Goal: Communication & Community: Answer question/provide support

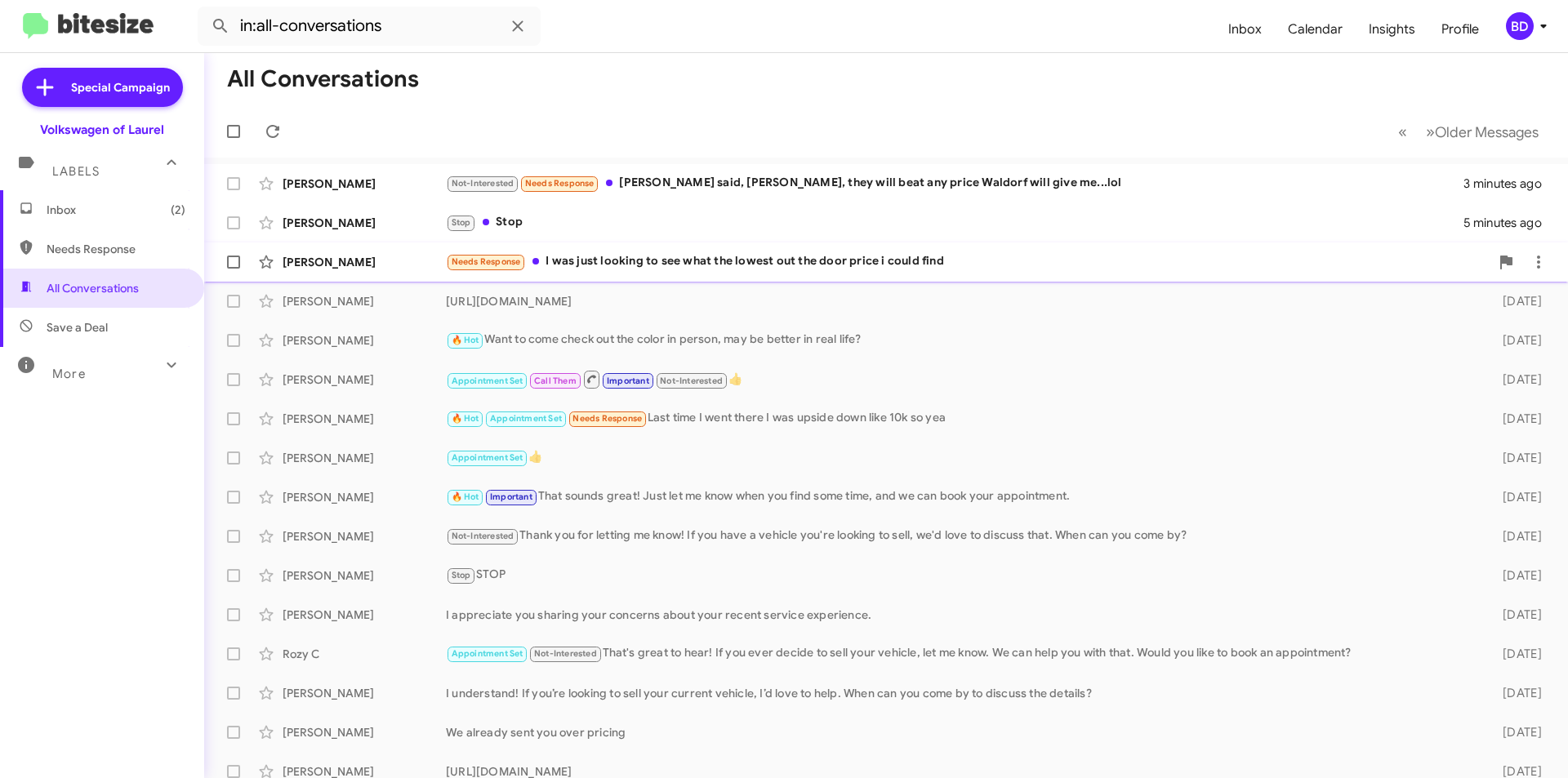
click at [682, 260] on div "Needs Response I was just looking to see what the lowest out the door price i c…" at bounding box center [967, 262] width 1043 height 19
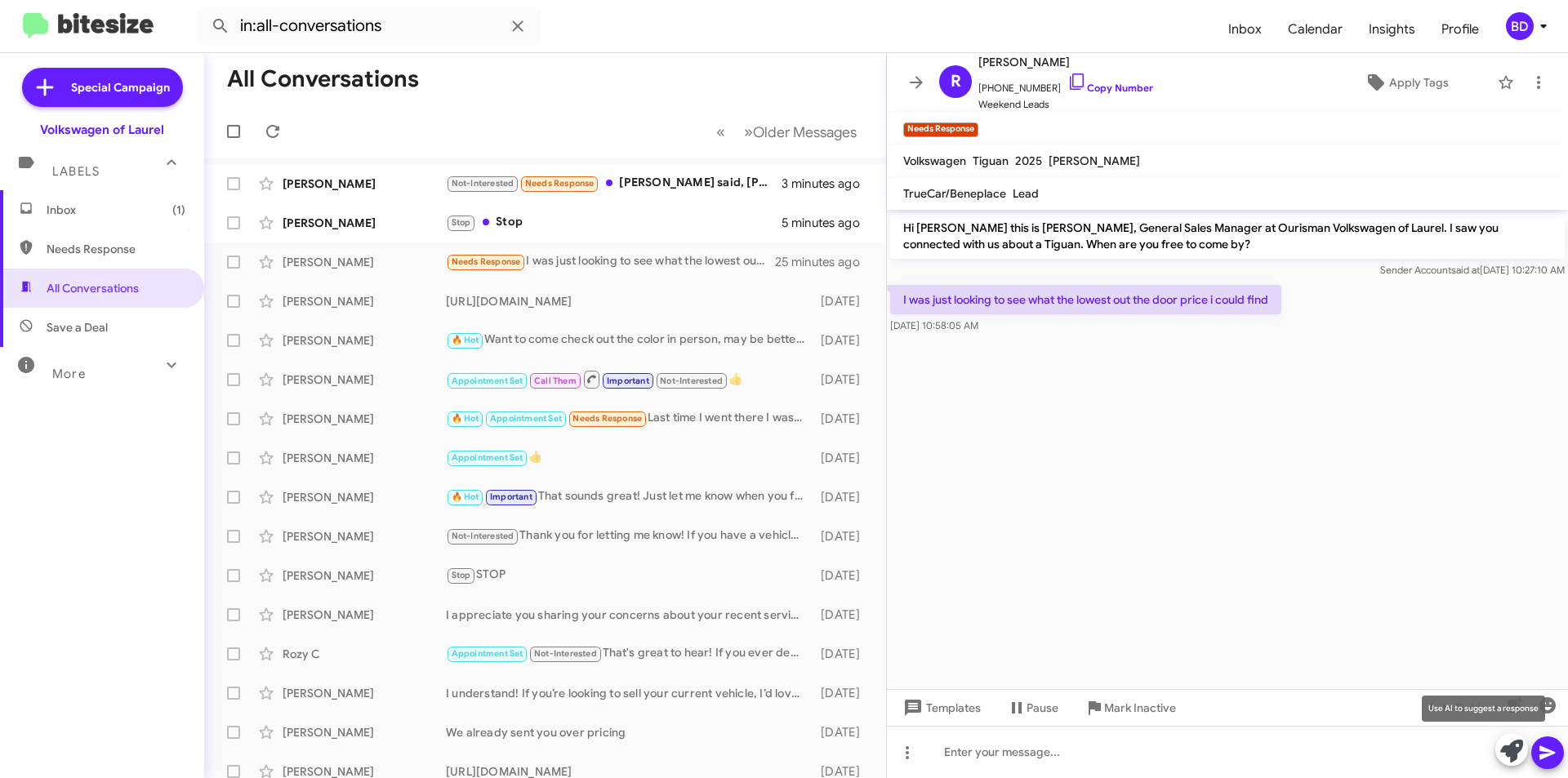
click at [1518, 753] on icon at bounding box center [1511, 750] width 23 height 23
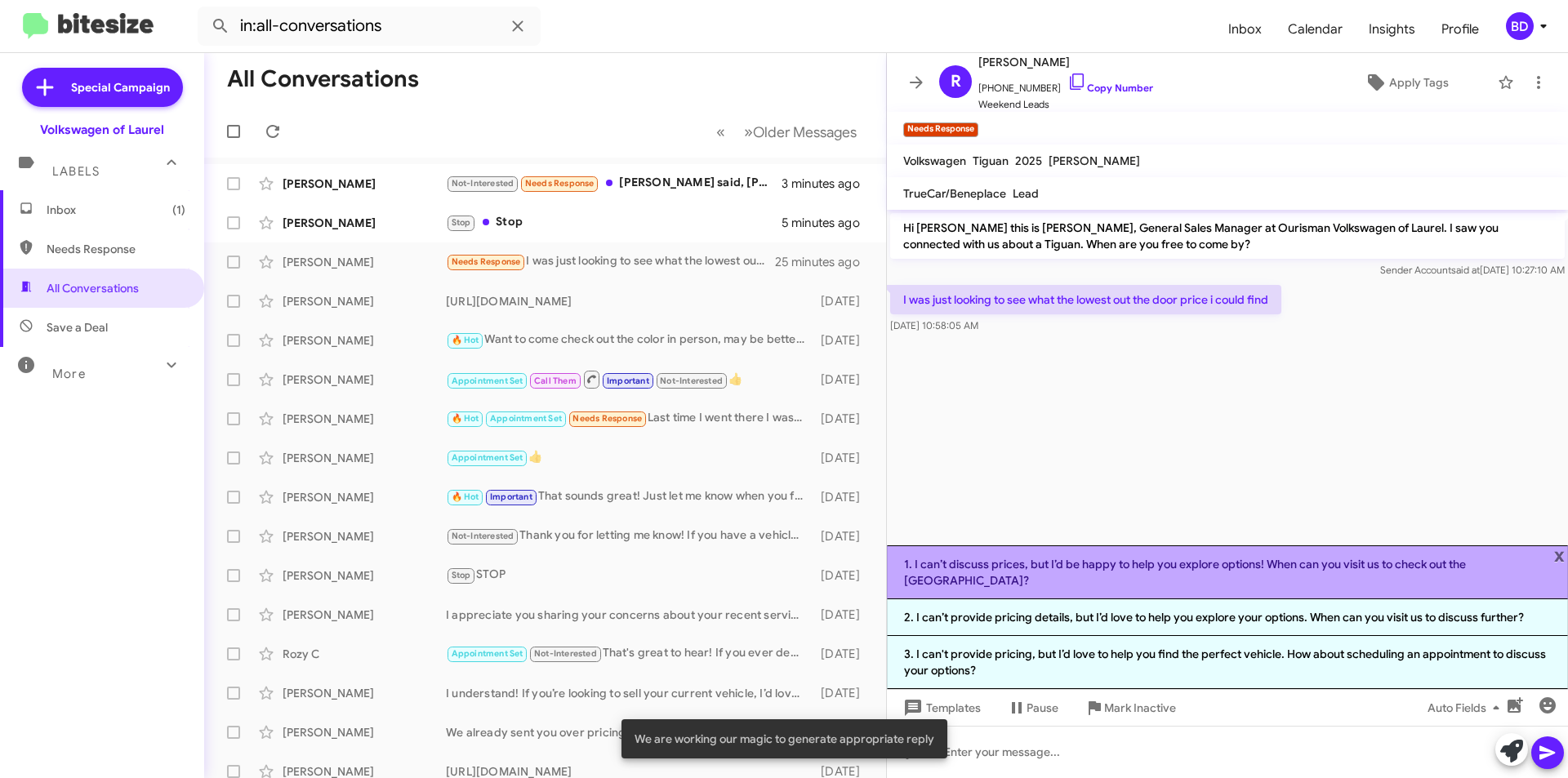
click at [1103, 583] on li "1. I can’t discuss prices, but I’d be happy to help you explore options! When c…" at bounding box center [1227, 572] width 681 height 54
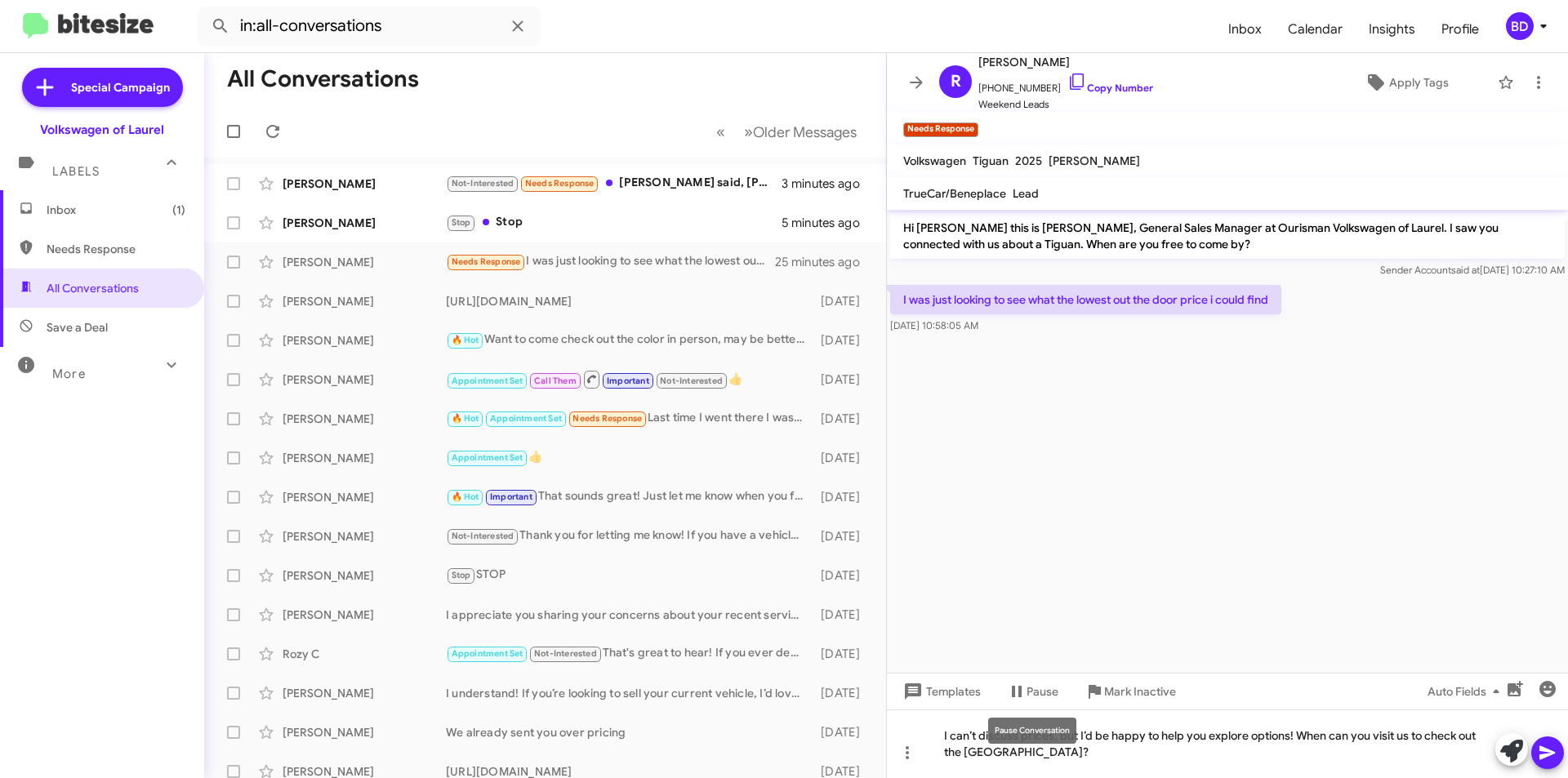
click at [1078, 733] on mat-tooltip-component "Pause Conversation" at bounding box center [1032, 730] width 111 height 49
click at [1076, 738] on div "I can’t discuss prices, but I’d be happy to help you explore options! When can …" at bounding box center [1227, 744] width 681 height 69
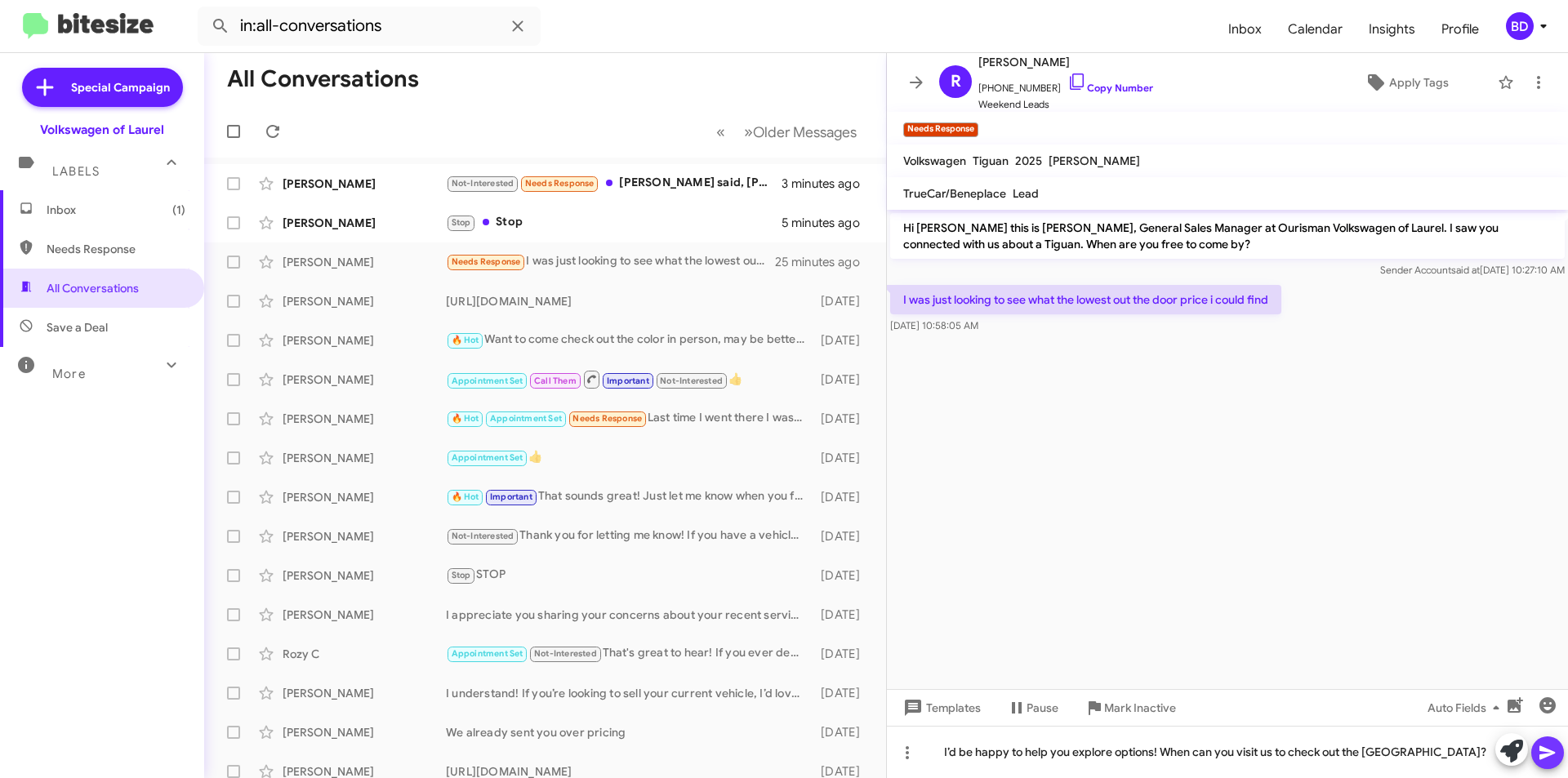
click at [1548, 756] on icon at bounding box center [1547, 752] width 16 height 14
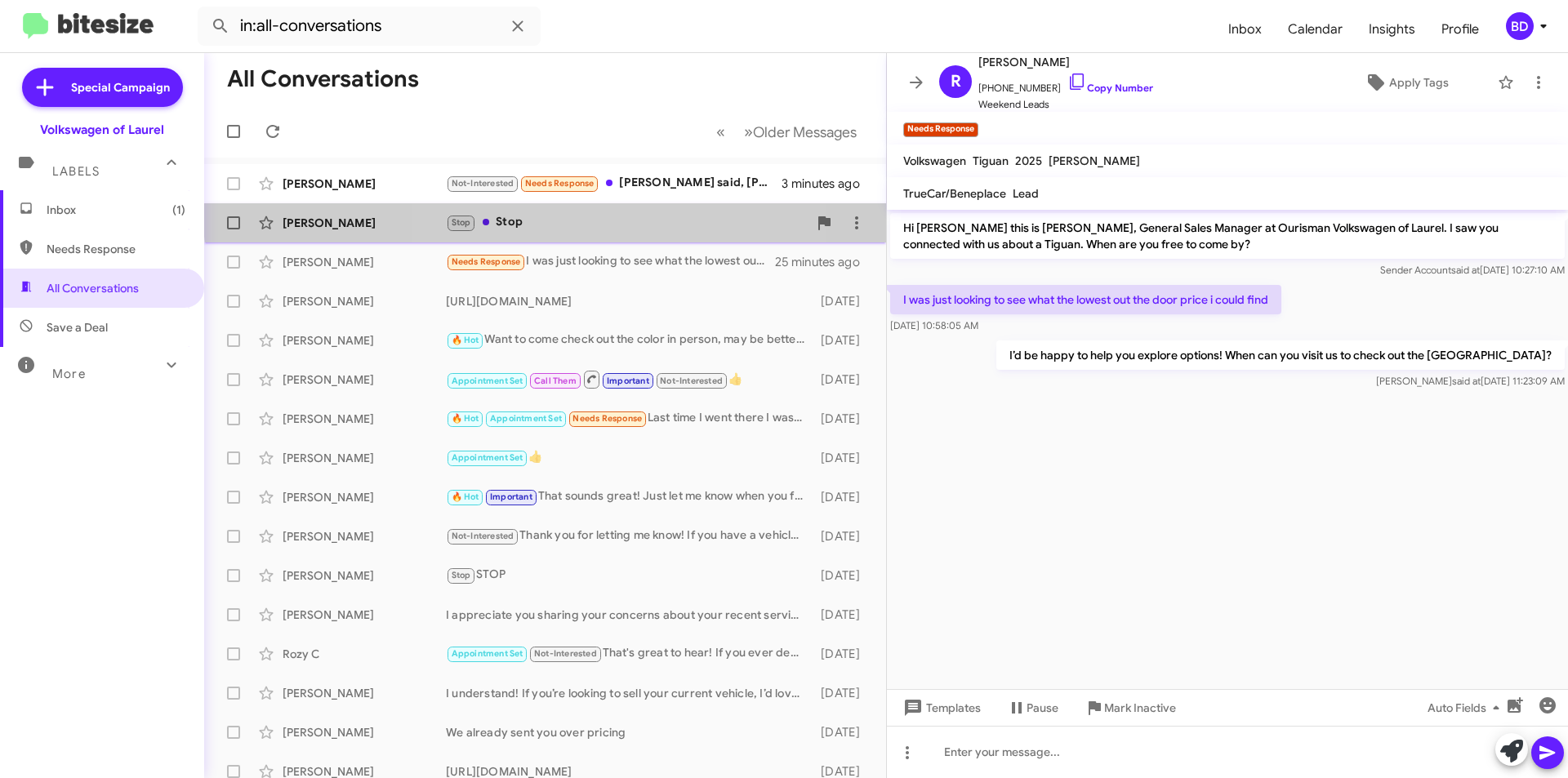
click at [576, 214] on div "Stop Stop" at bounding box center [626, 222] width 361 height 19
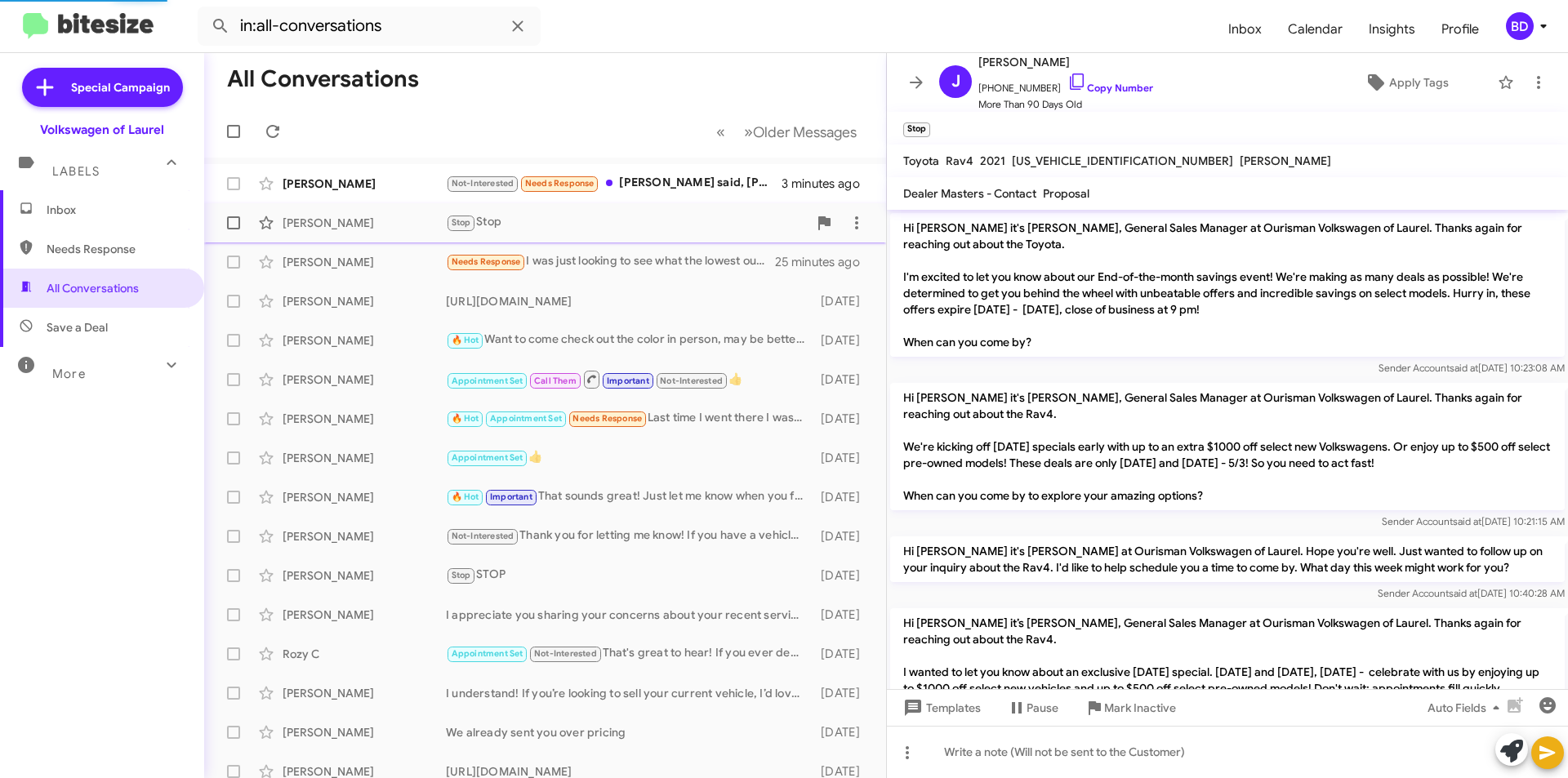
scroll to position [2214, 0]
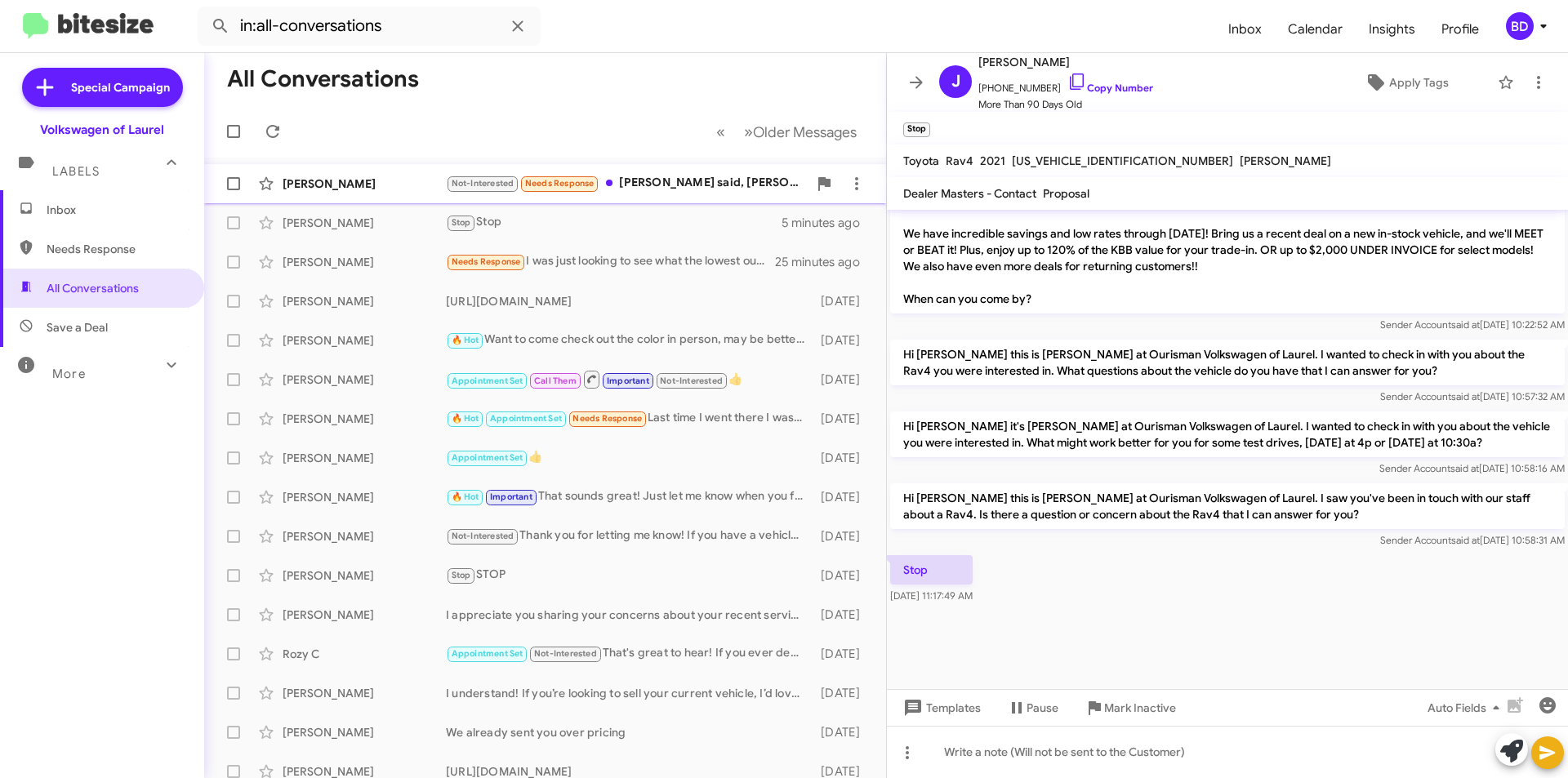
click at [689, 186] on div "Not-Interested Needs Response Laurel said, Mike, they will beat any price Waldo…" at bounding box center [626, 183] width 361 height 19
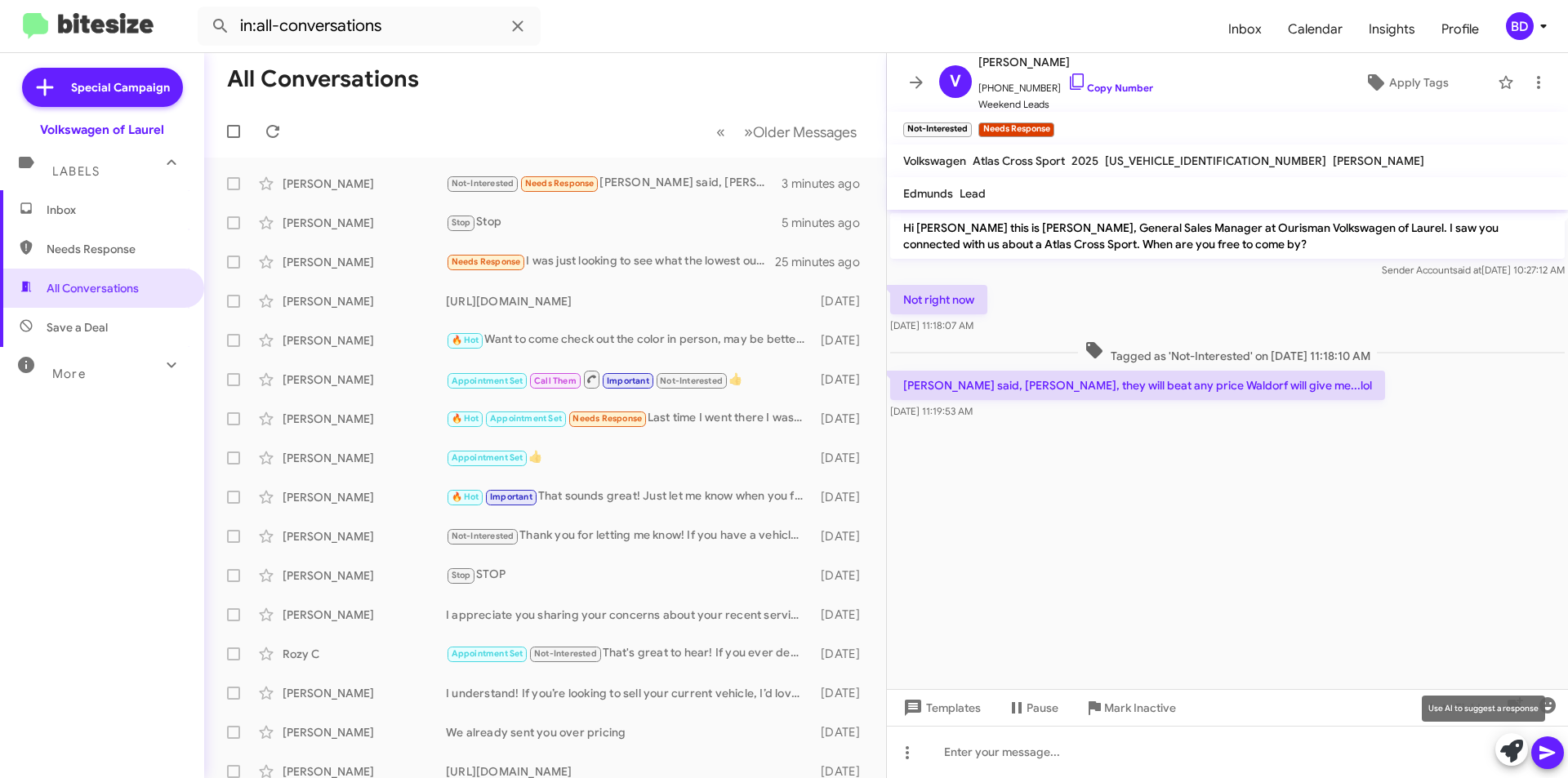
click at [1509, 750] on icon at bounding box center [1511, 750] width 23 height 23
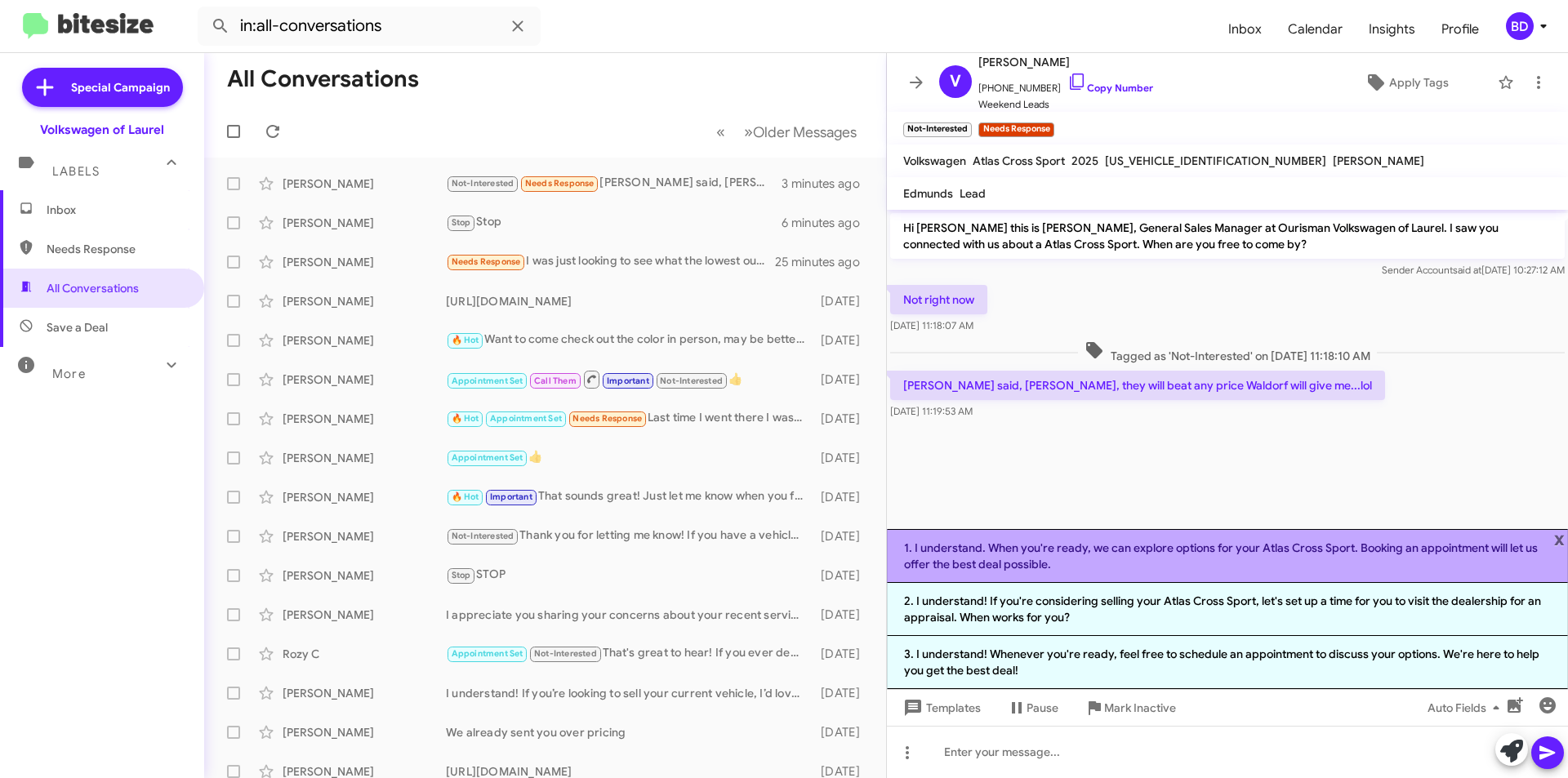
click at [1036, 557] on li "1. I understand. When you're ready, we can explore options for your Atlas Cross…" at bounding box center [1227, 556] width 681 height 54
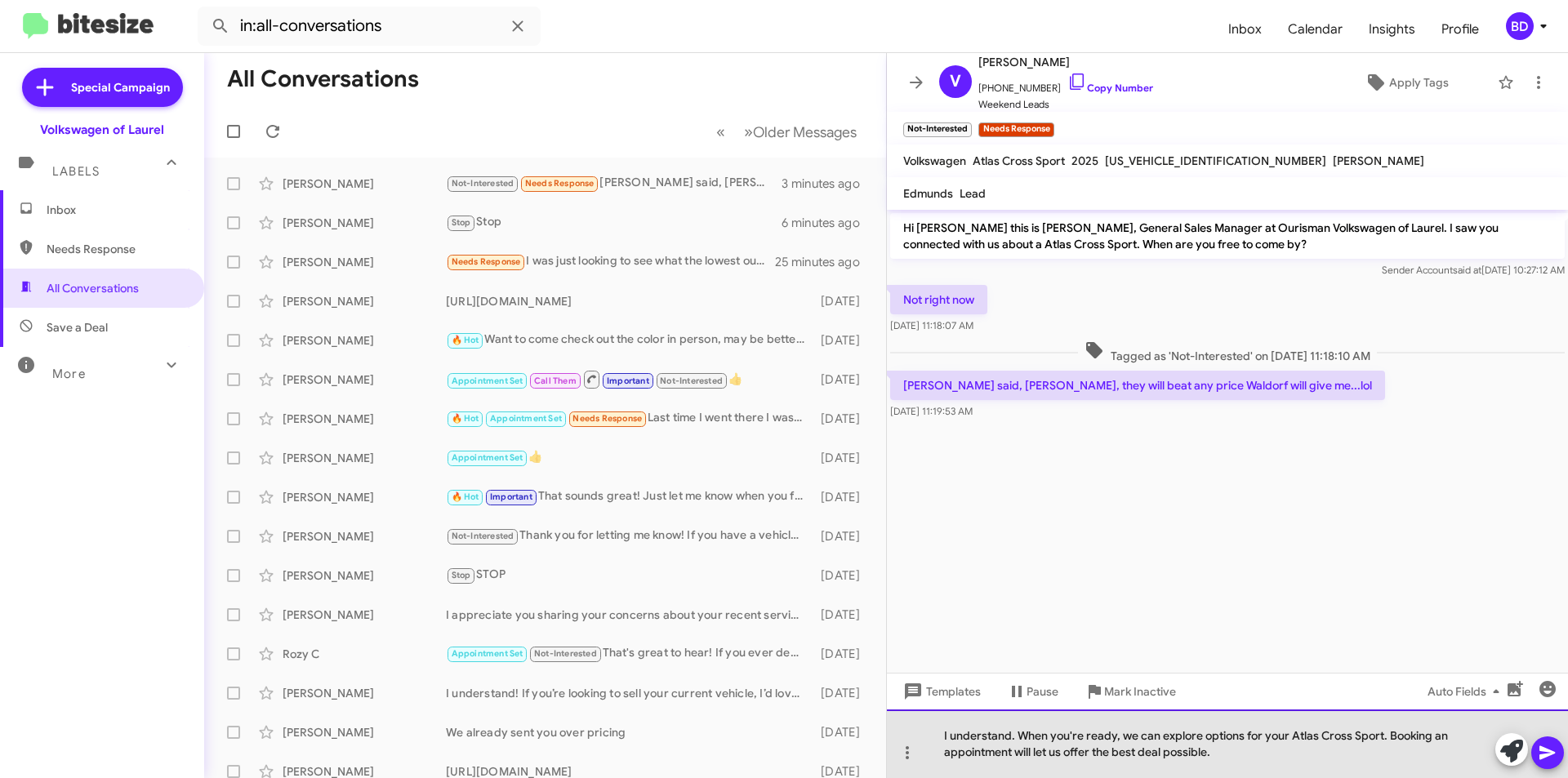
click at [1012, 737] on div "I understand. When you're ready, we can explore options for your Atlas Cross Sp…" at bounding box center [1227, 744] width 681 height 69
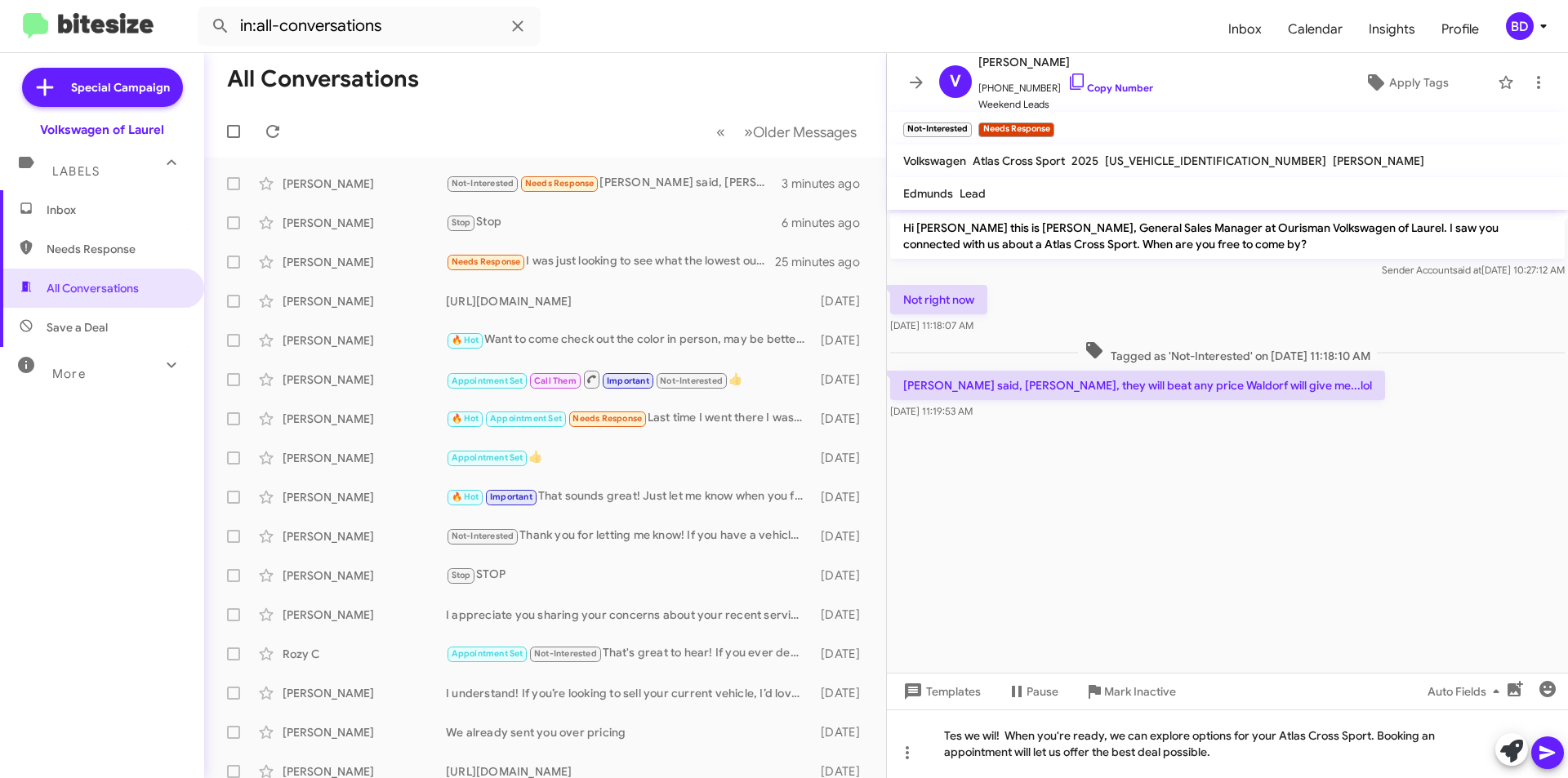
click at [1546, 754] on icon at bounding box center [1547, 752] width 16 height 14
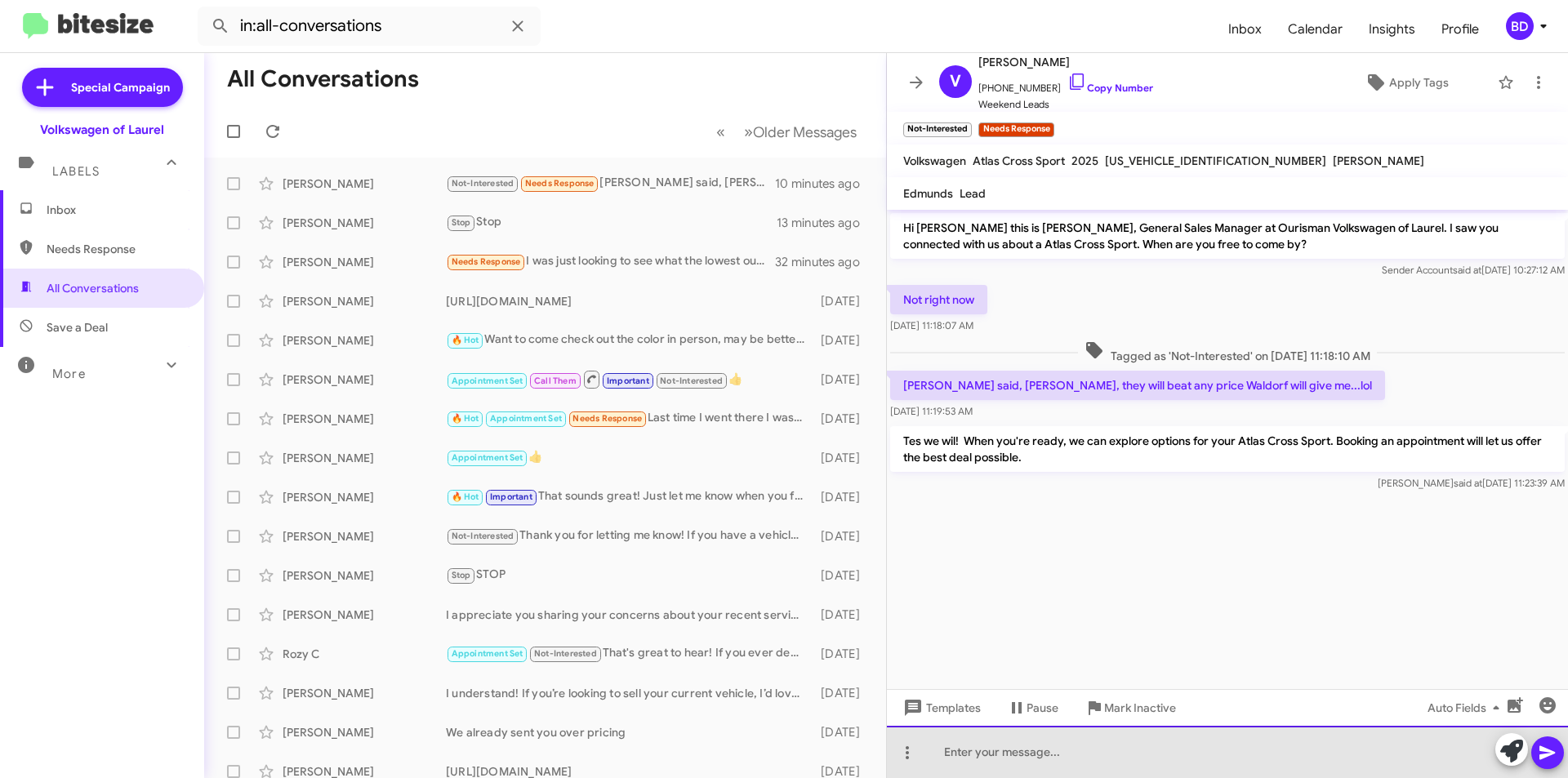
click at [988, 748] on div at bounding box center [1227, 752] width 681 height 52
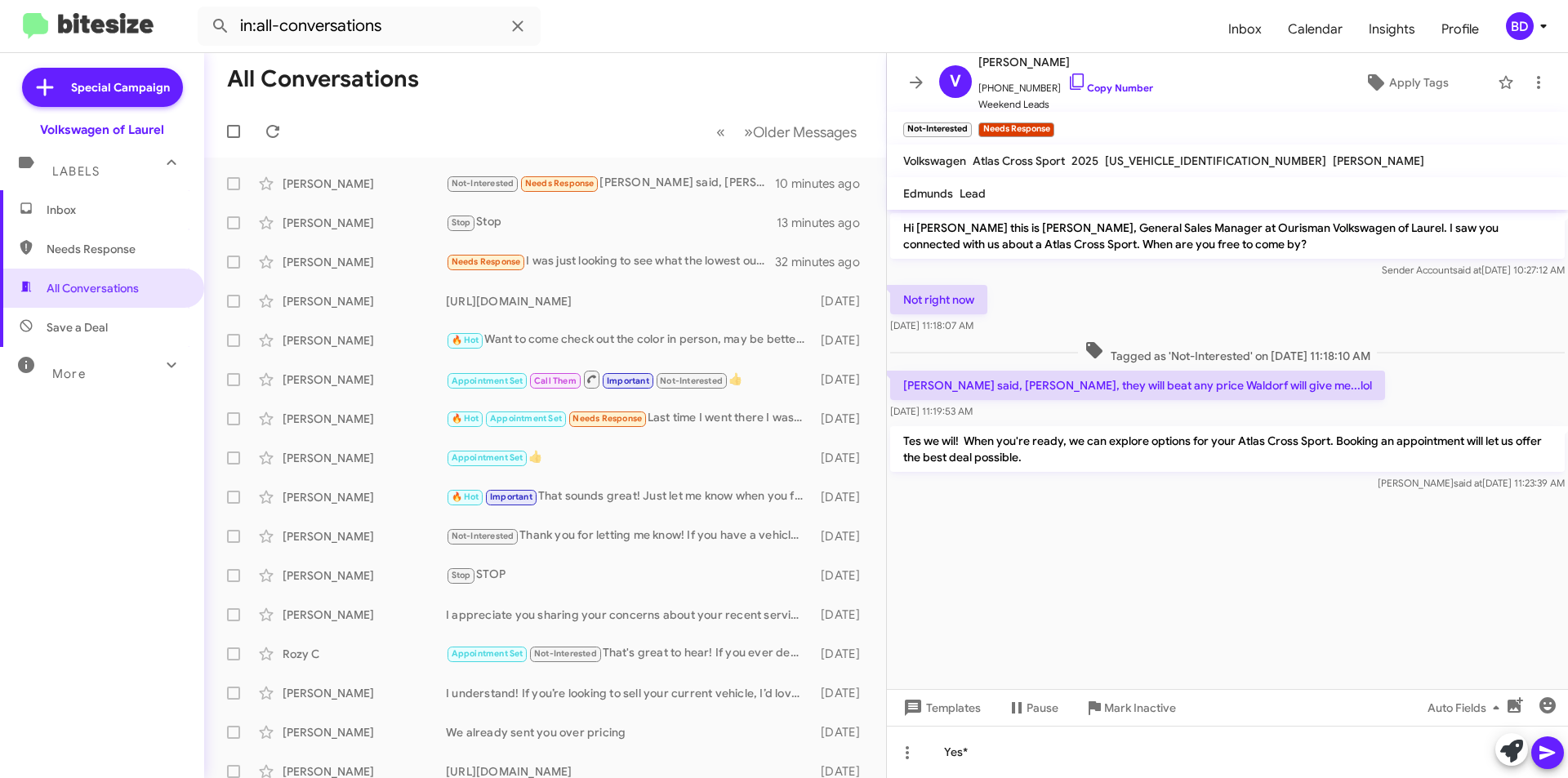
click at [1536, 751] on button at bounding box center [1547, 752] width 33 height 32
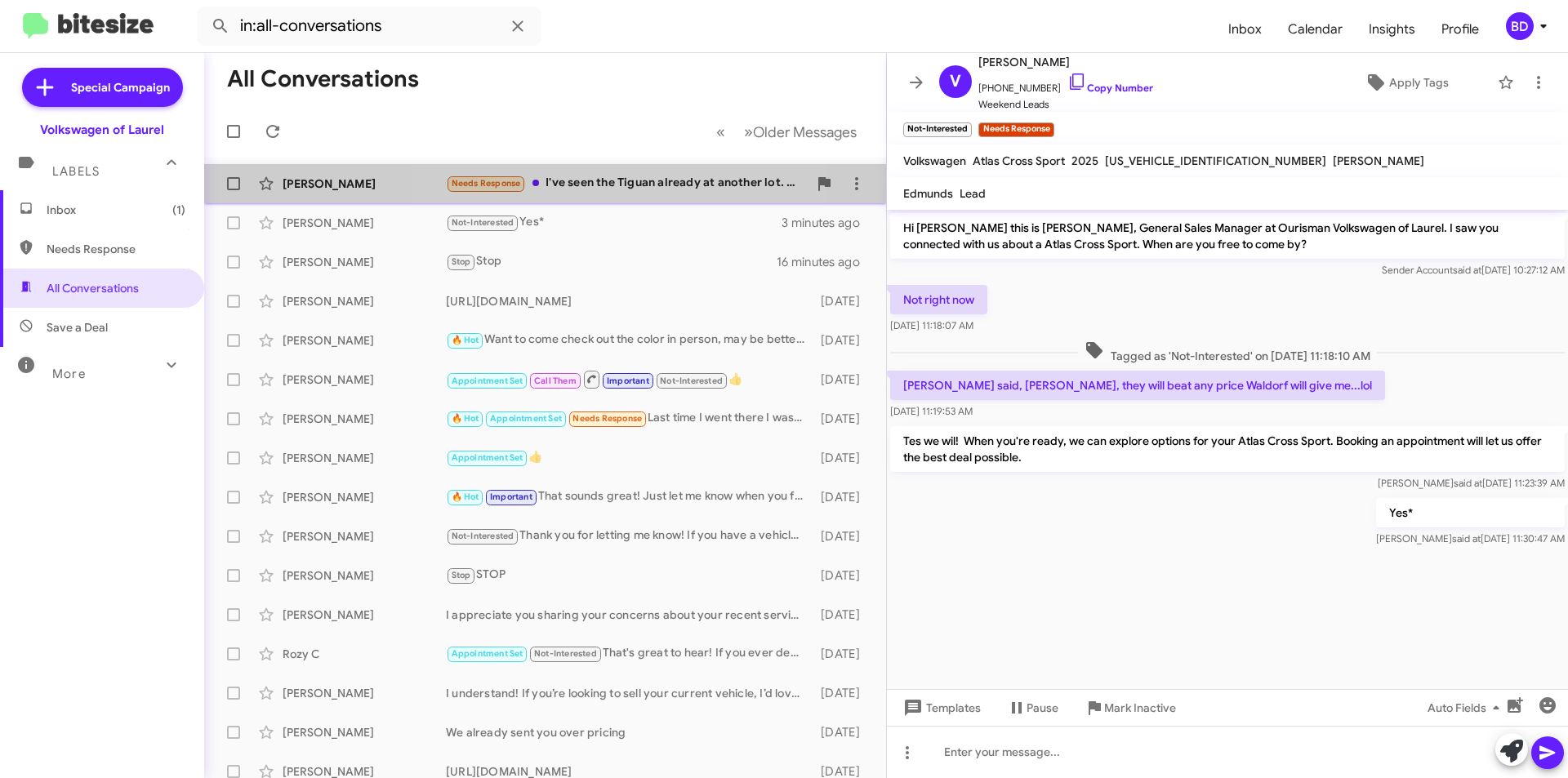
click at [621, 189] on div "Needs Response I've seen the Tiguan already at another lot. Just trying to see …" at bounding box center [626, 183] width 361 height 19
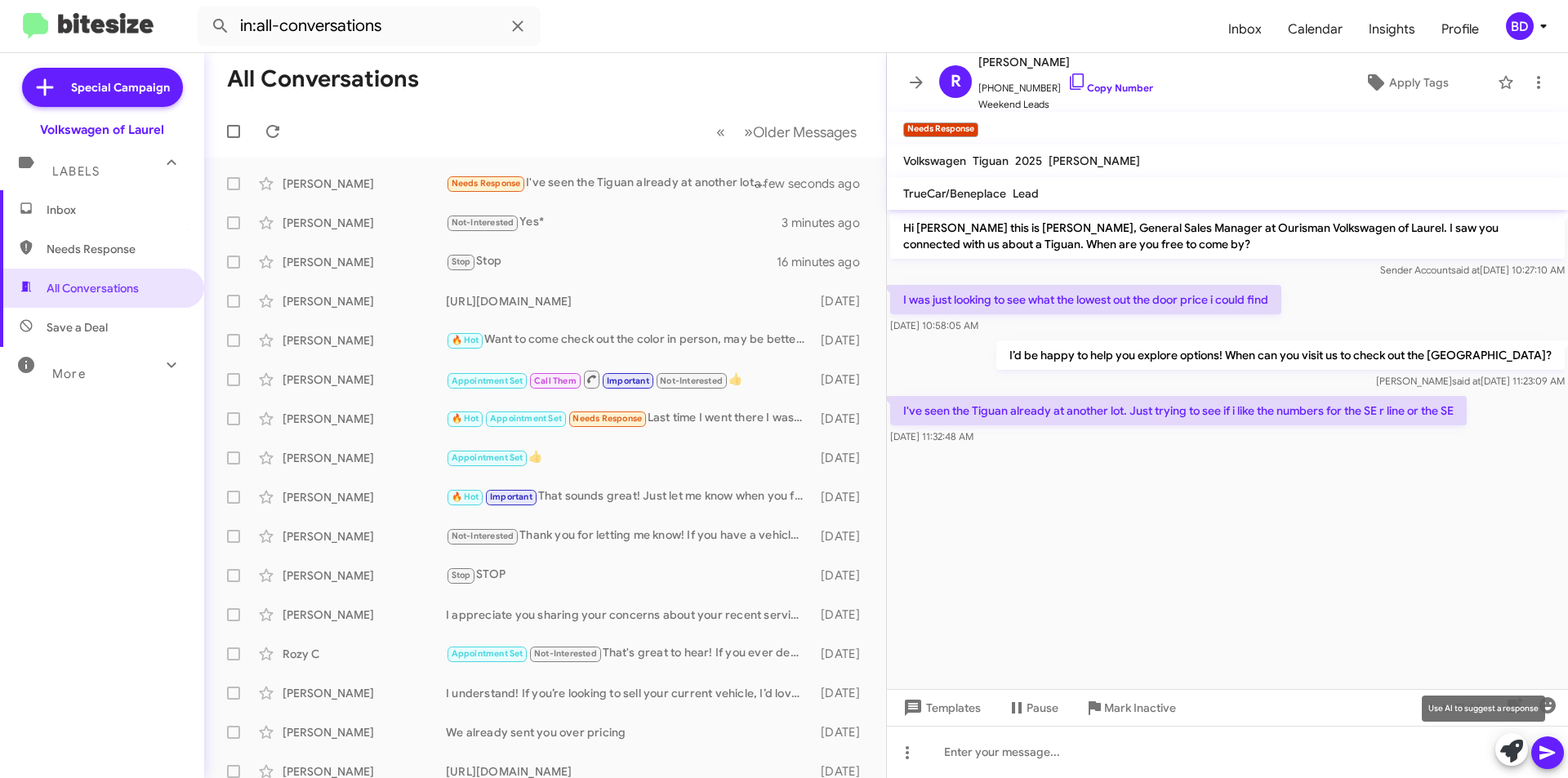
click at [1514, 758] on icon at bounding box center [1511, 750] width 23 height 23
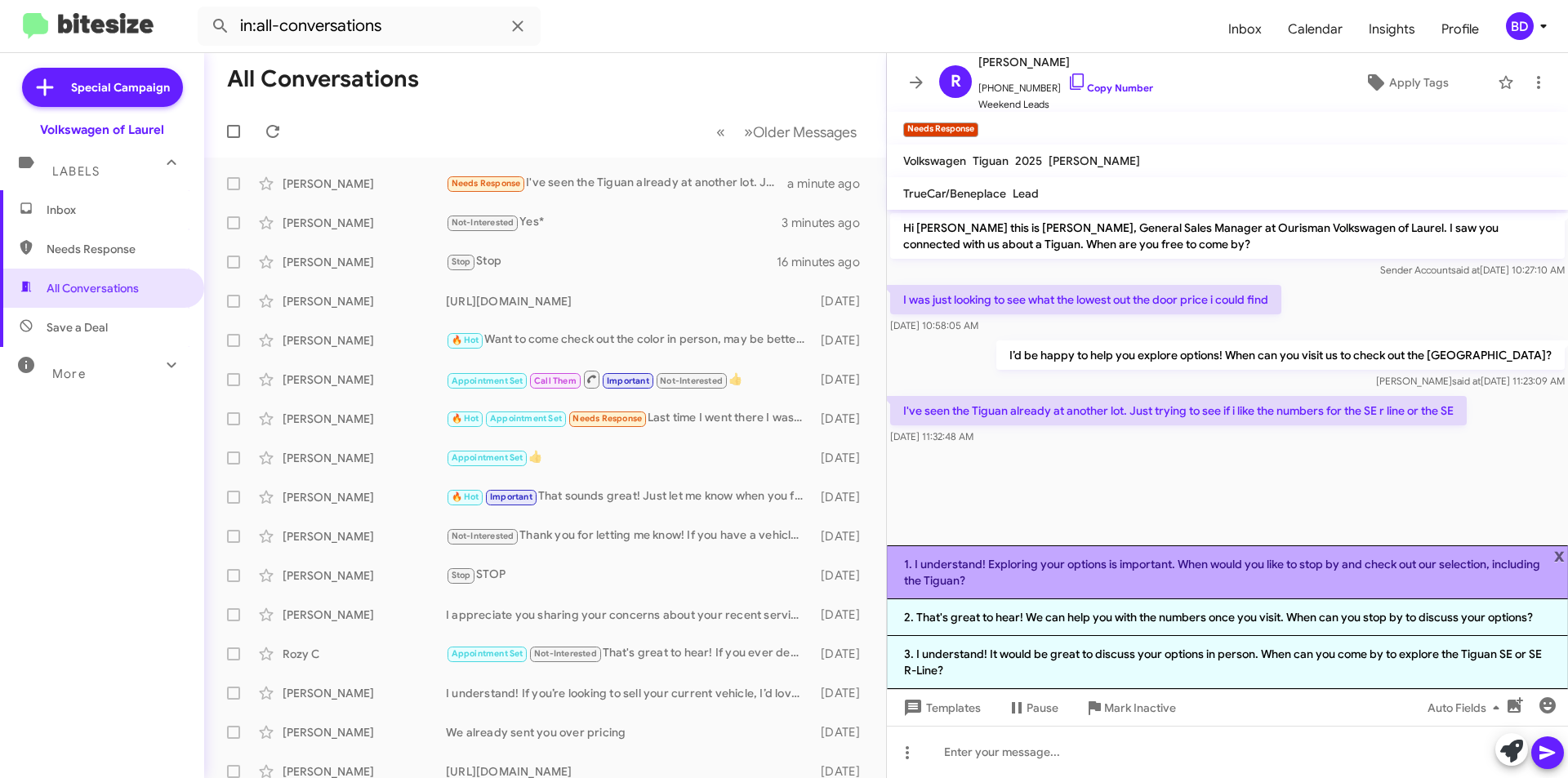
click at [1118, 566] on li "1. I understand! Exploring your options is important. When would you like to st…" at bounding box center [1227, 572] width 681 height 54
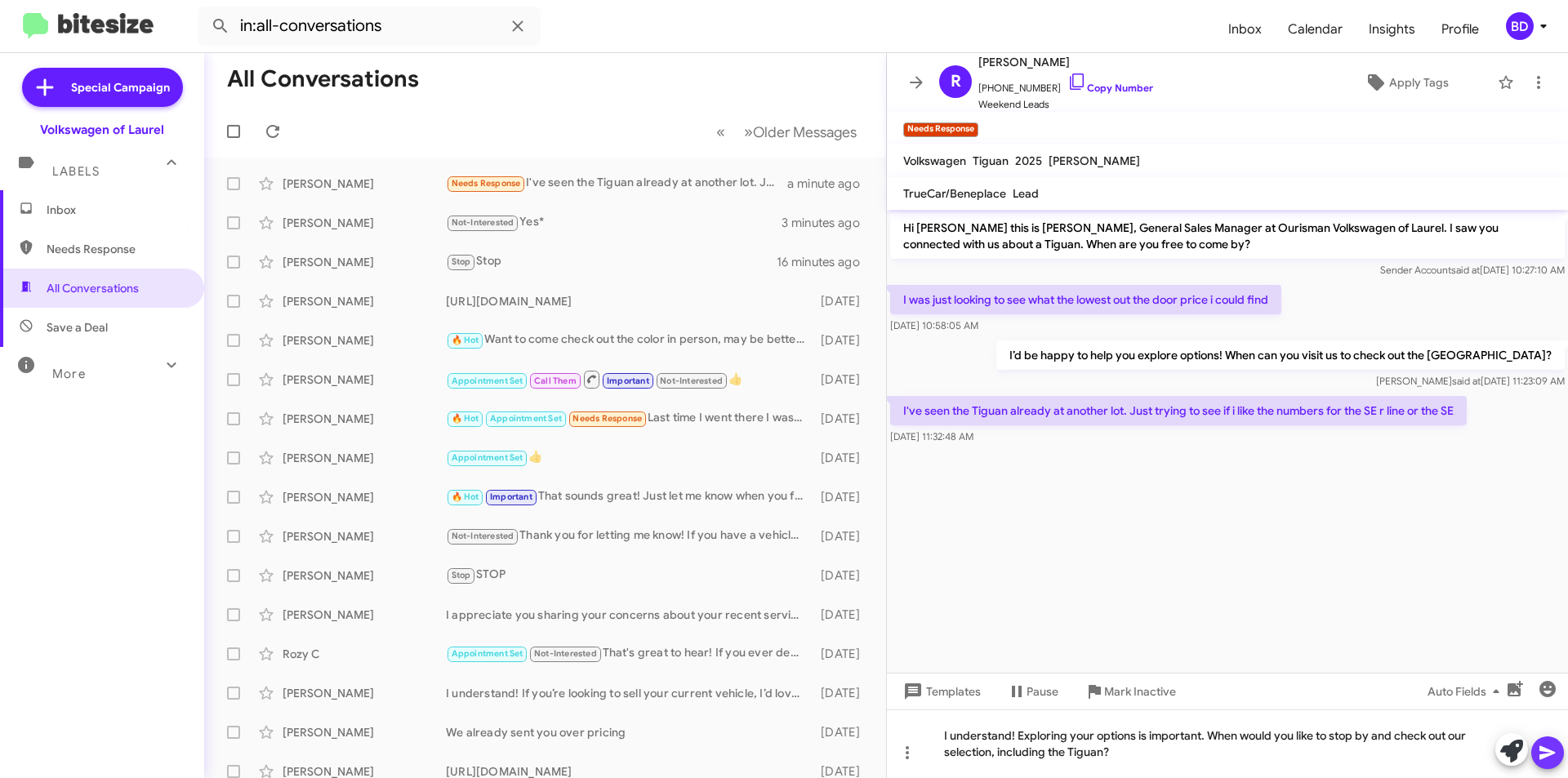
click at [1544, 758] on icon at bounding box center [1547, 752] width 16 height 14
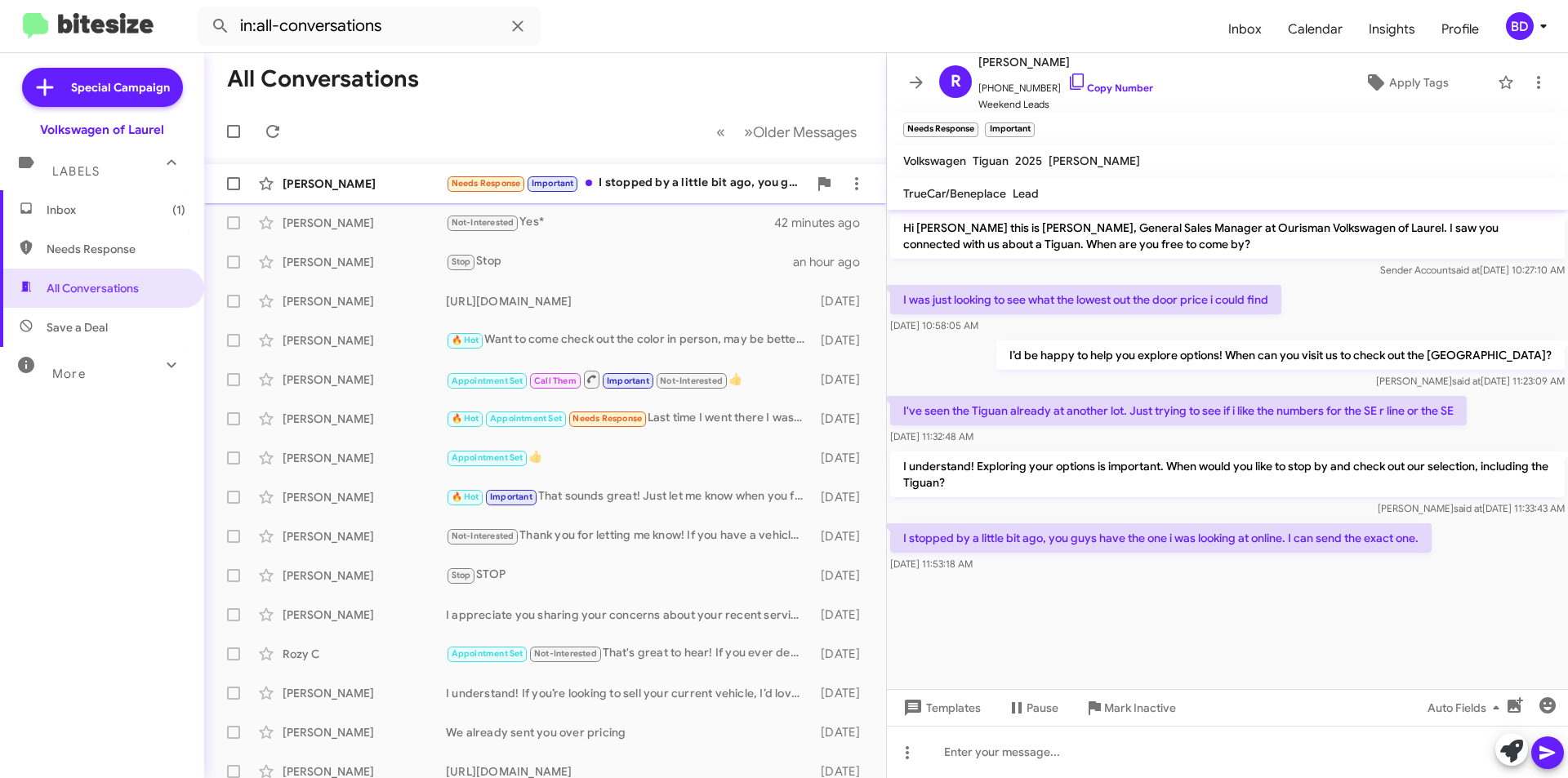
click at [681, 179] on div "Needs Response Important I stopped by a little bit ago, you guys have the one i…" at bounding box center [626, 183] width 361 height 19
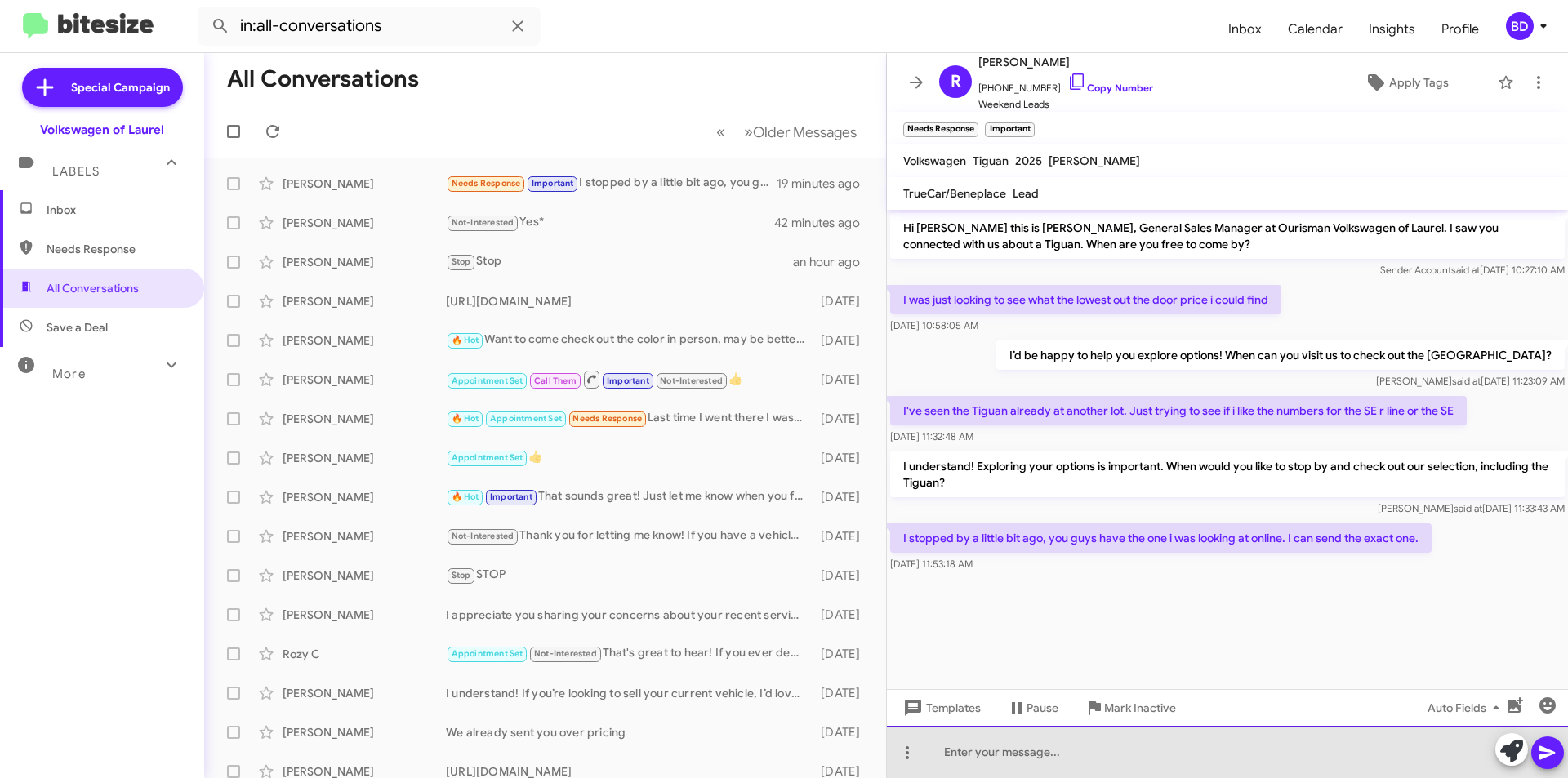
click at [1139, 753] on div at bounding box center [1227, 752] width 681 height 52
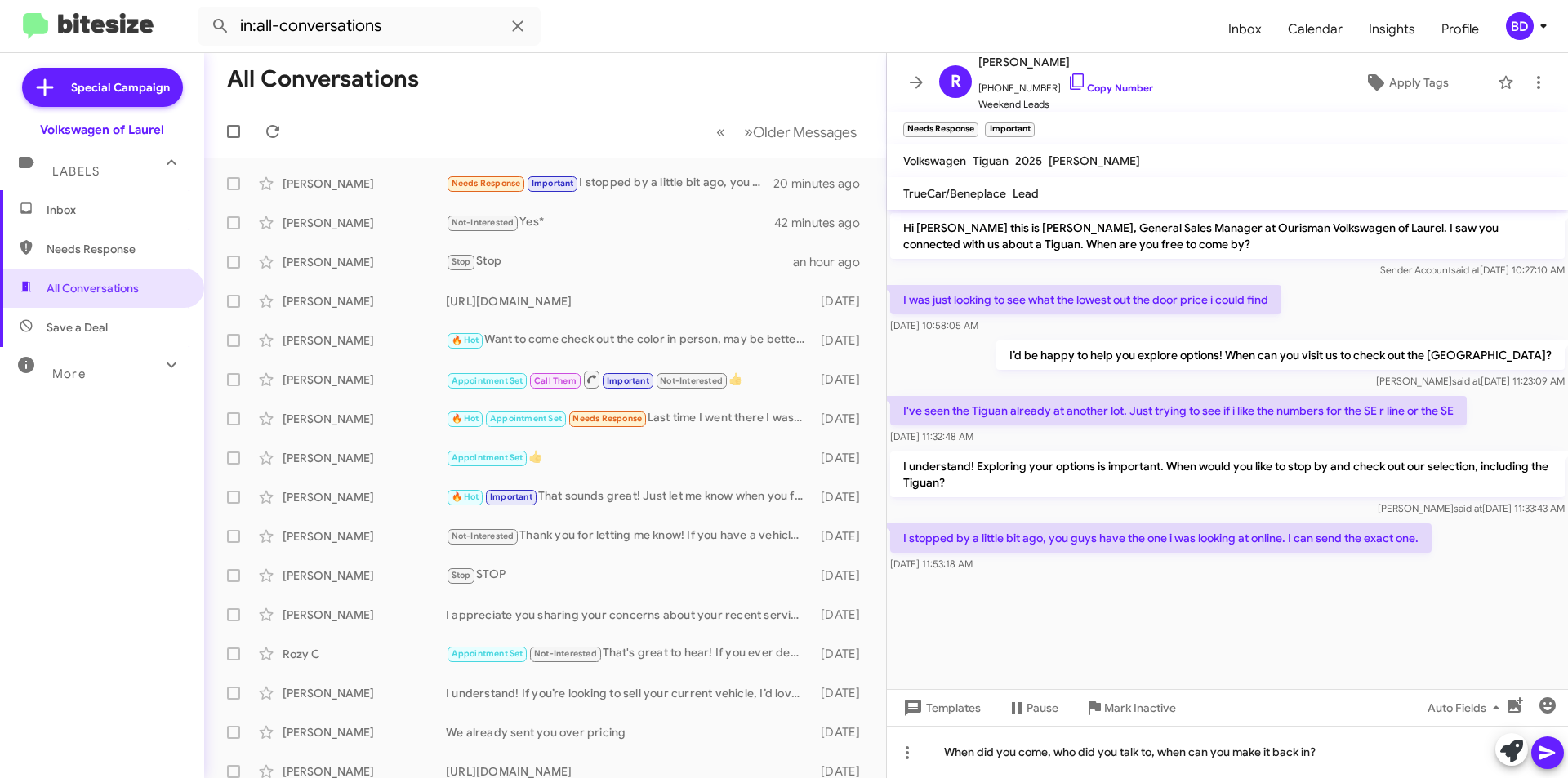
click at [1536, 754] on button at bounding box center [1547, 752] width 33 height 32
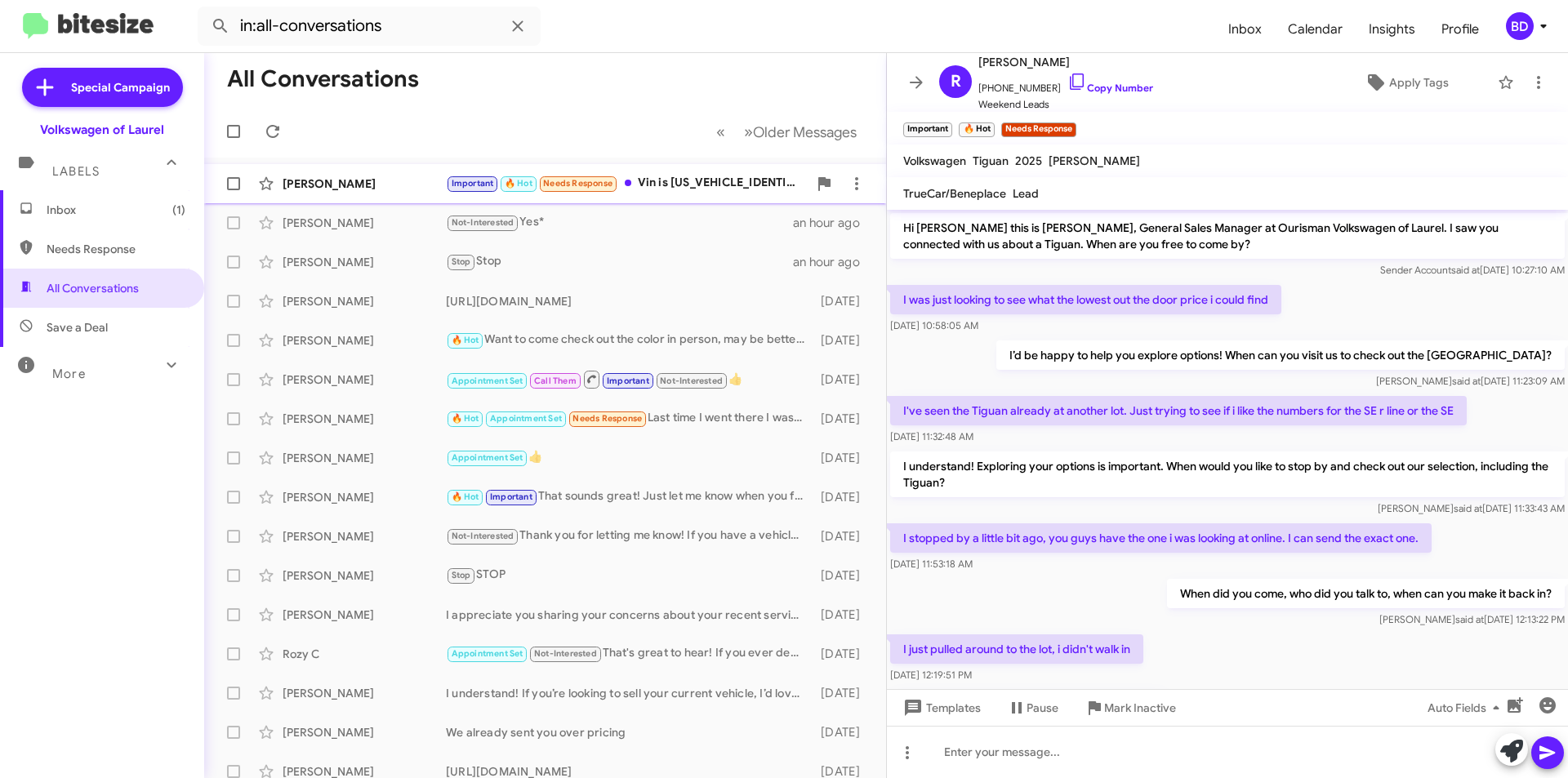
scroll to position [58, 0]
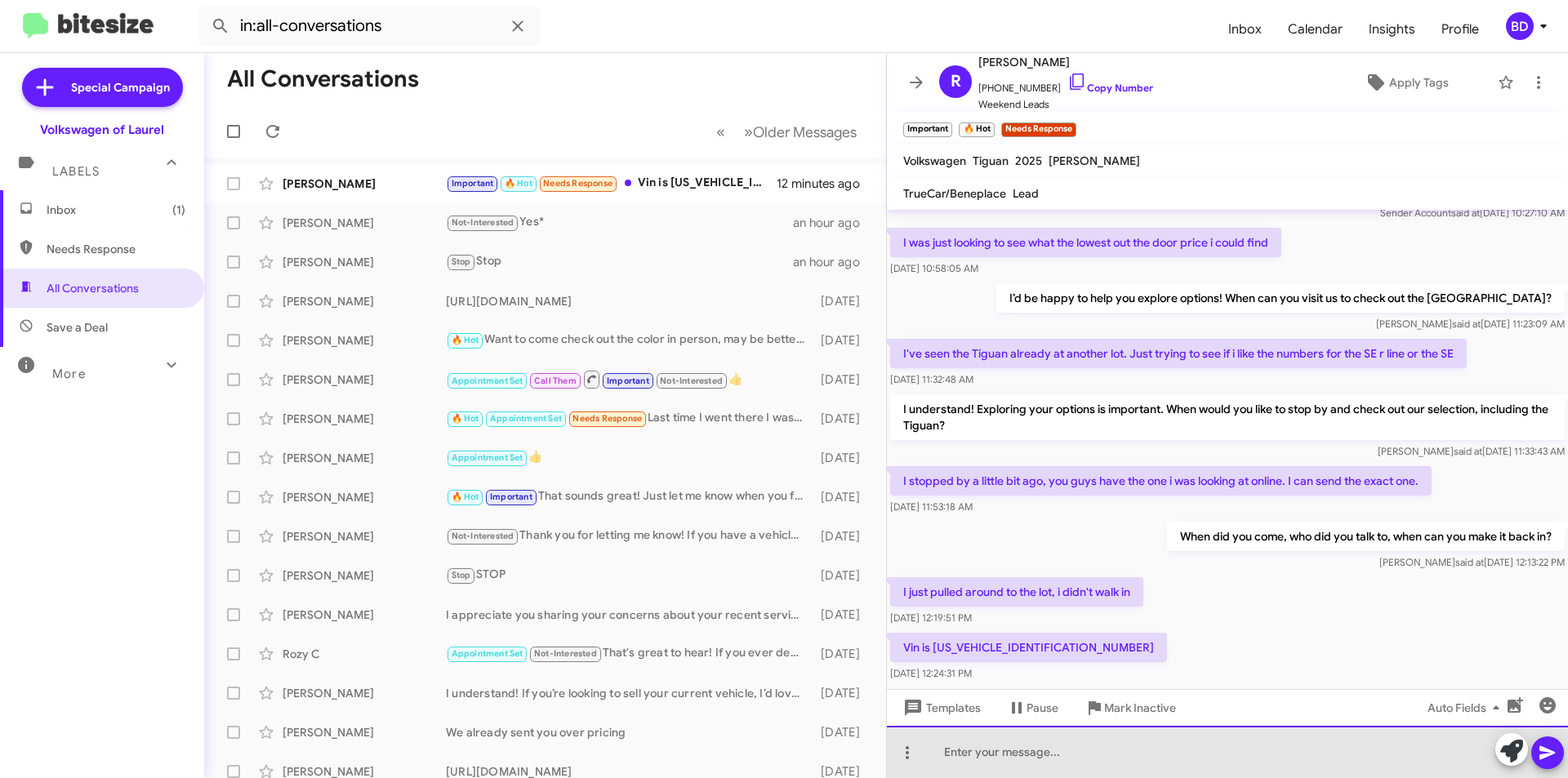
click at [1037, 759] on div at bounding box center [1227, 752] width 681 height 52
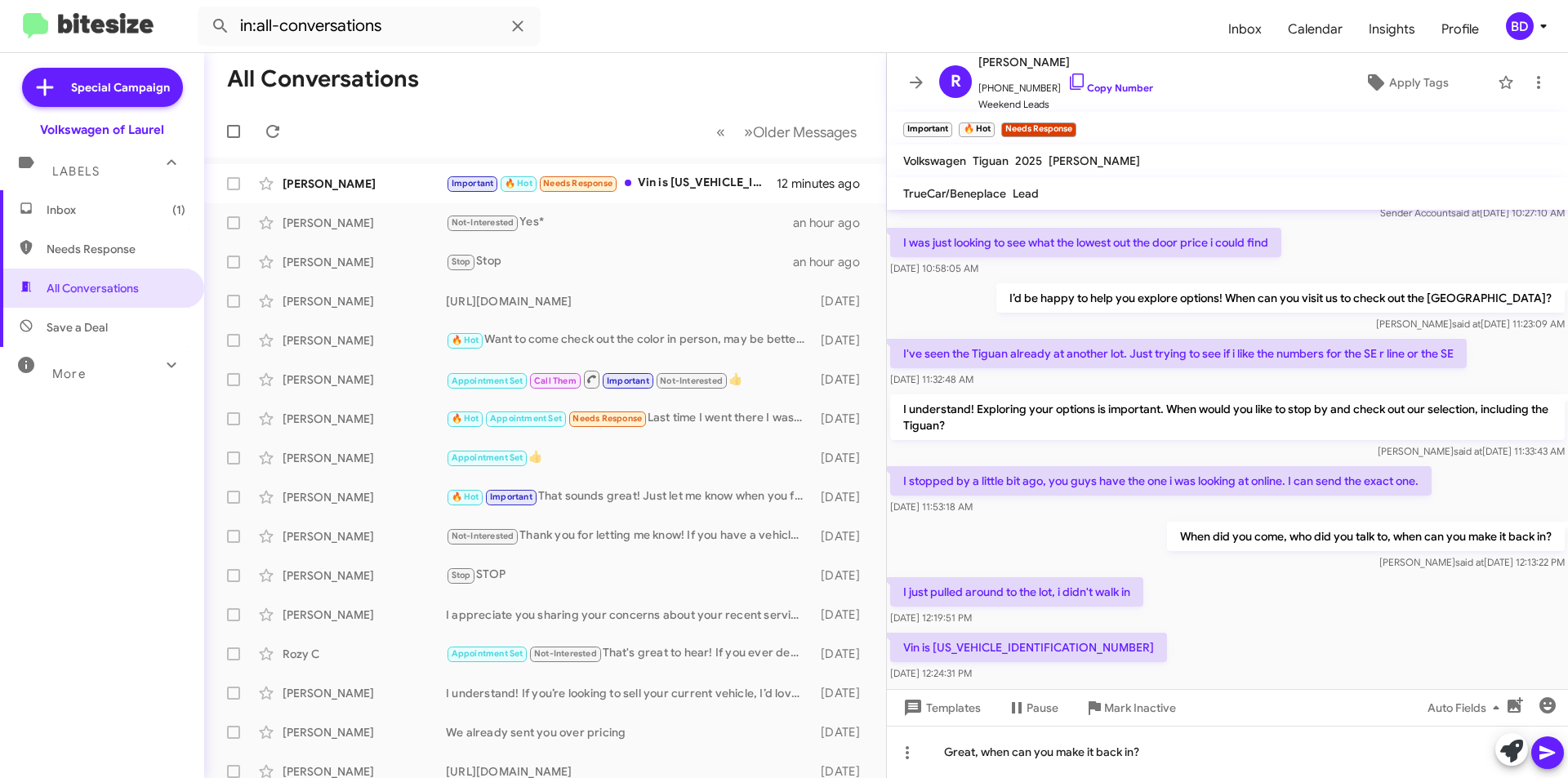
click at [1549, 749] on icon at bounding box center [1547, 752] width 20 height 19
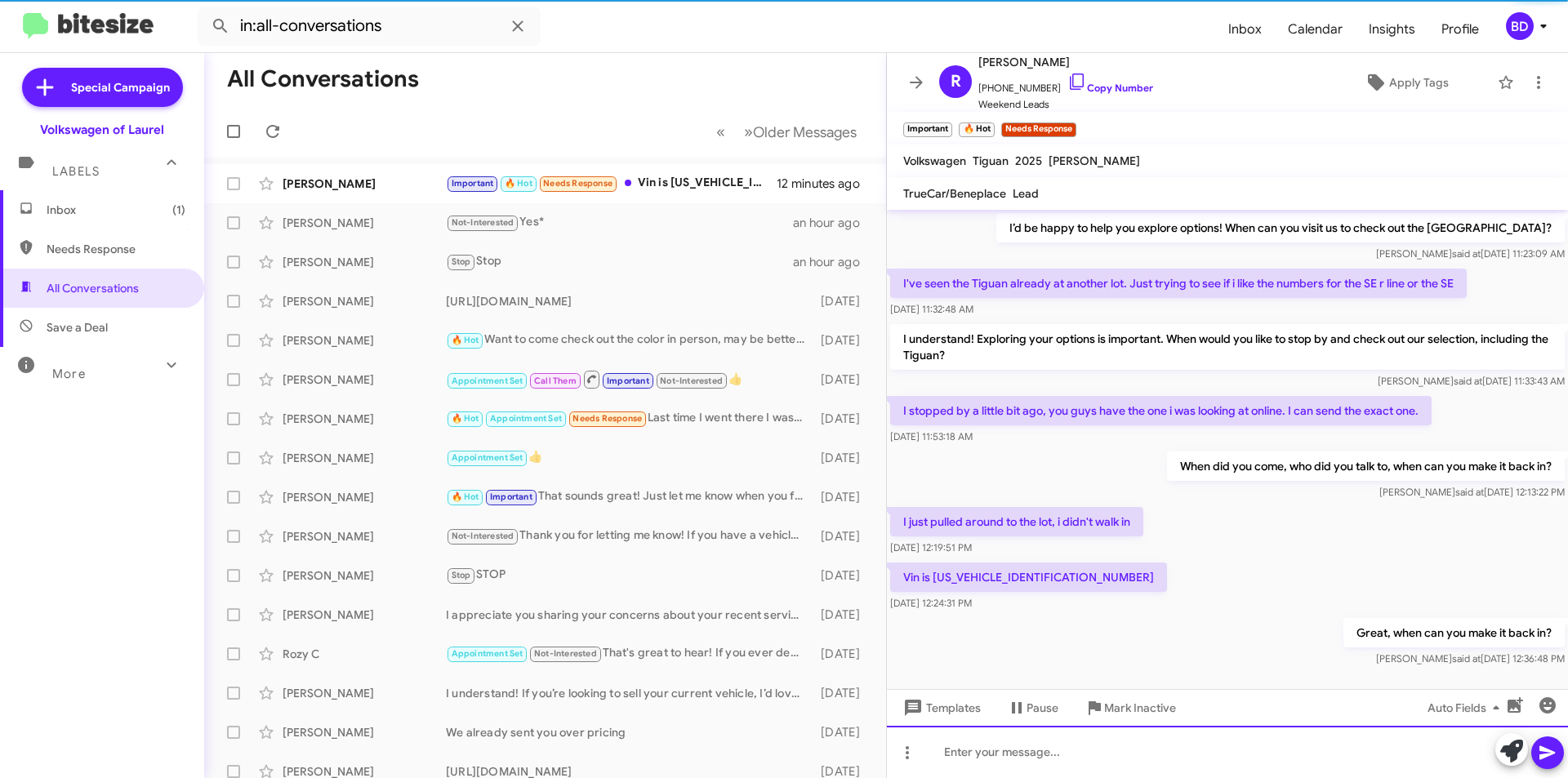
scroll to position [149, 0]
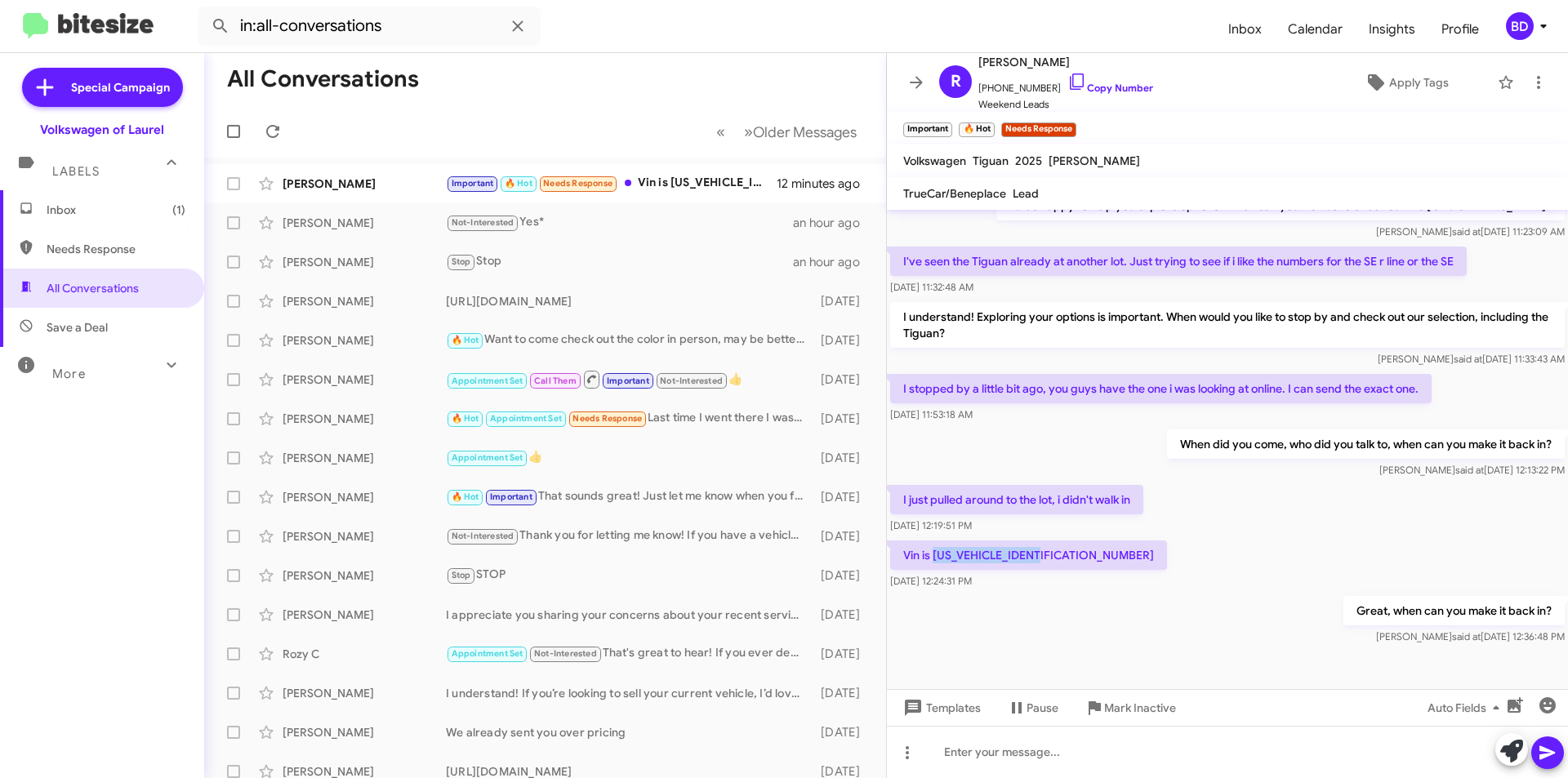
drag, startPoint x: 942, startPoint y: 556, endPoint x: 1051, endPoint y: 551, distance: 109.1
click at [1062, 555] on p "Vin is [US_VEHICLE_IDENTIFICATION_NUMBER]" at bounding box center [1028, 555] width 277 height 30
copy p "3VVGR7RM4SM049139"
click at [1117, 84] on link "Copy Number" at bounding box center [1110, 87] width 85 height 12
drag, startPoint x: 934, startPoint y: 554, endPoint x: 1049, endPoint y: 552, distance: 115.0
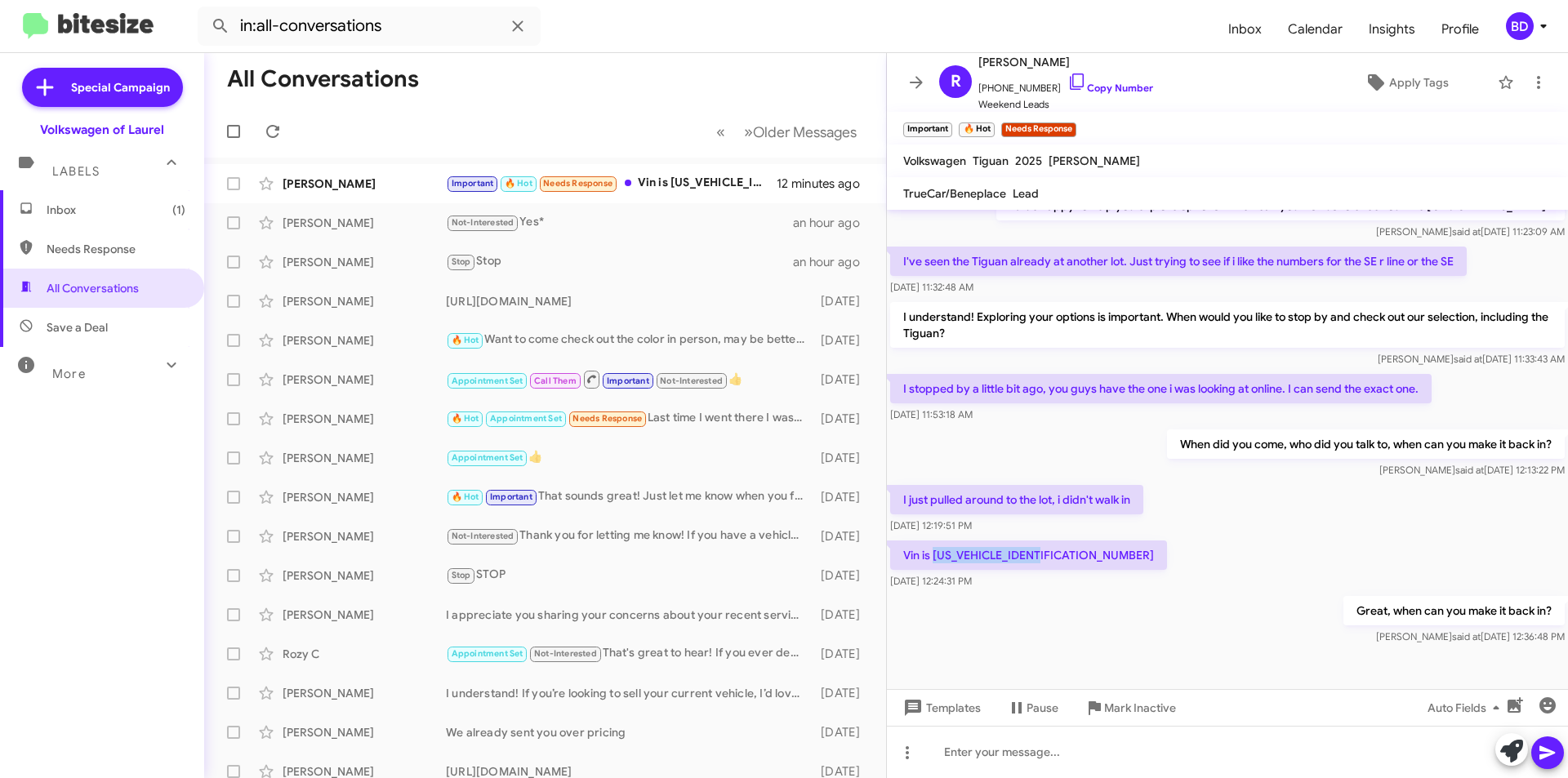
click at [1064, 559] on p "Vin is [US_VEHICLE_IDENTIFICATION_NUMBER]" at bounding box center [1028, 555] width 277 height 30
copy p "3VVGR7RM4SM049139"
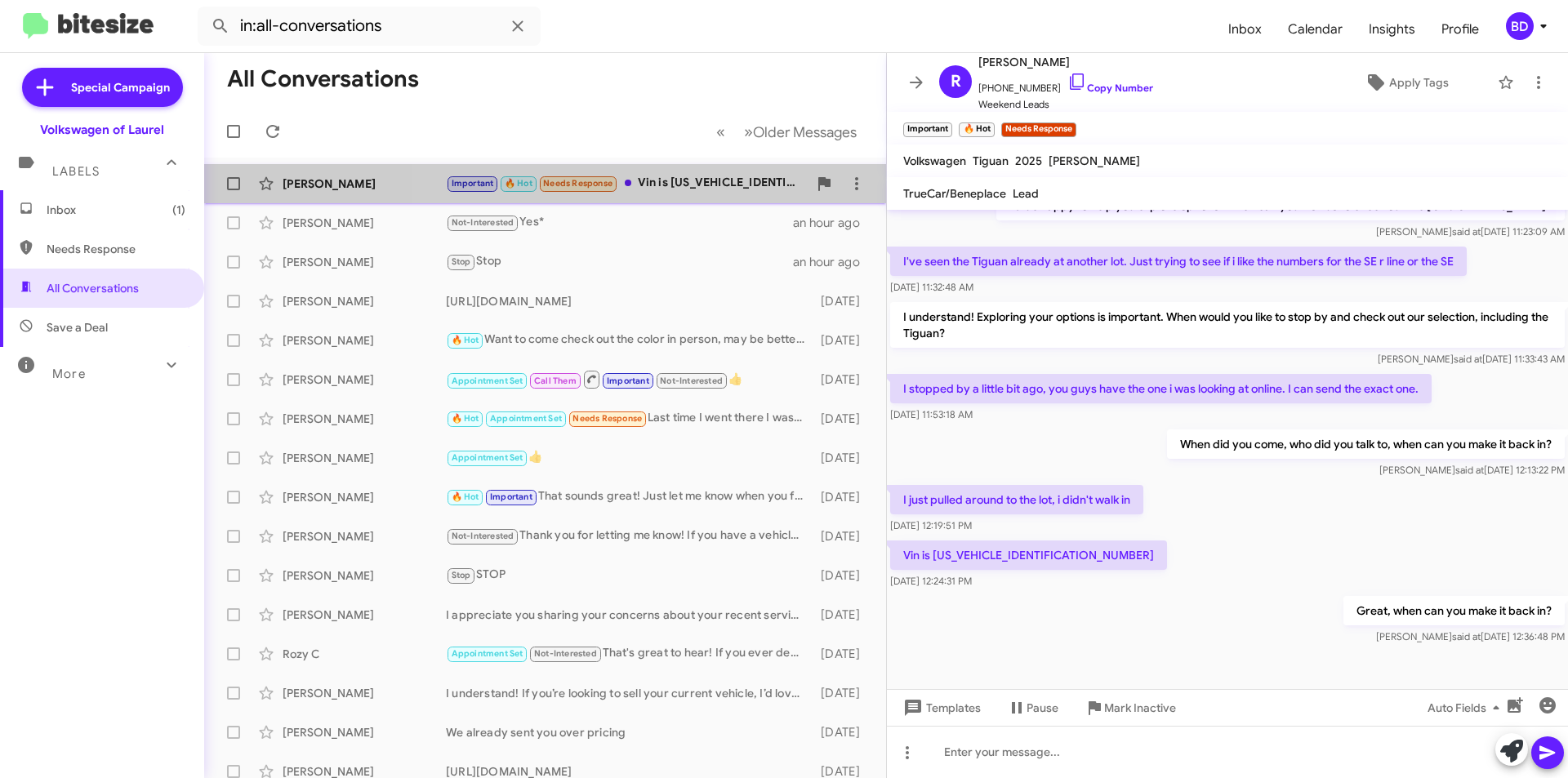
click at [663, 187] on div "Important 🔥 Hot Needs Response Vin is 3VVGR7RM4SM049139" at bounding box center [626, 183] width 361 height 19
click at [678, 193] on div "Robert Hogan Important 🔥 Hot Needs Response Vin is 3VVGR7RM4SM049139 13 minutes…" at bounding box center [545, 183] width 656 height 32
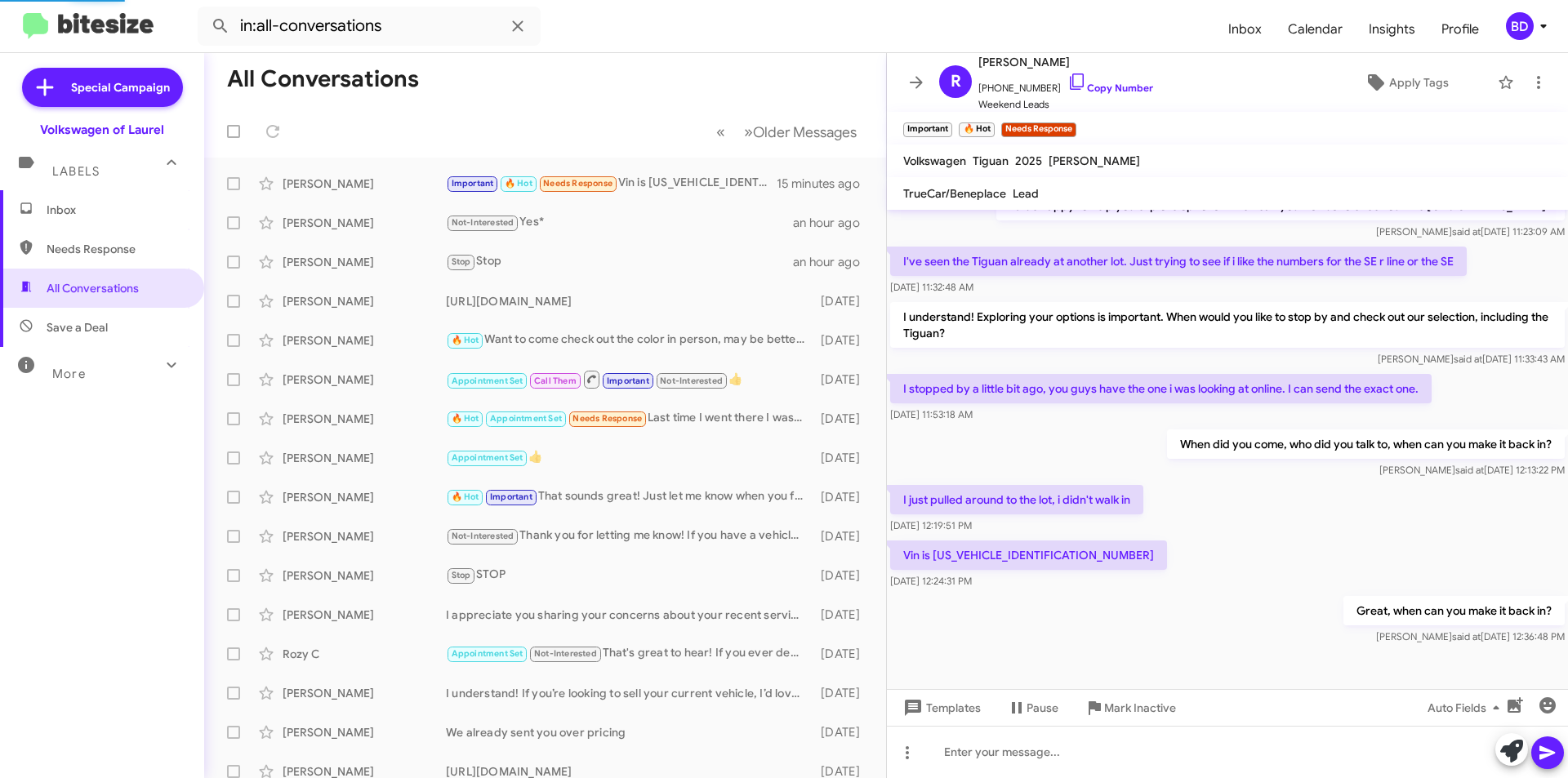
scroll to position [0, 0]
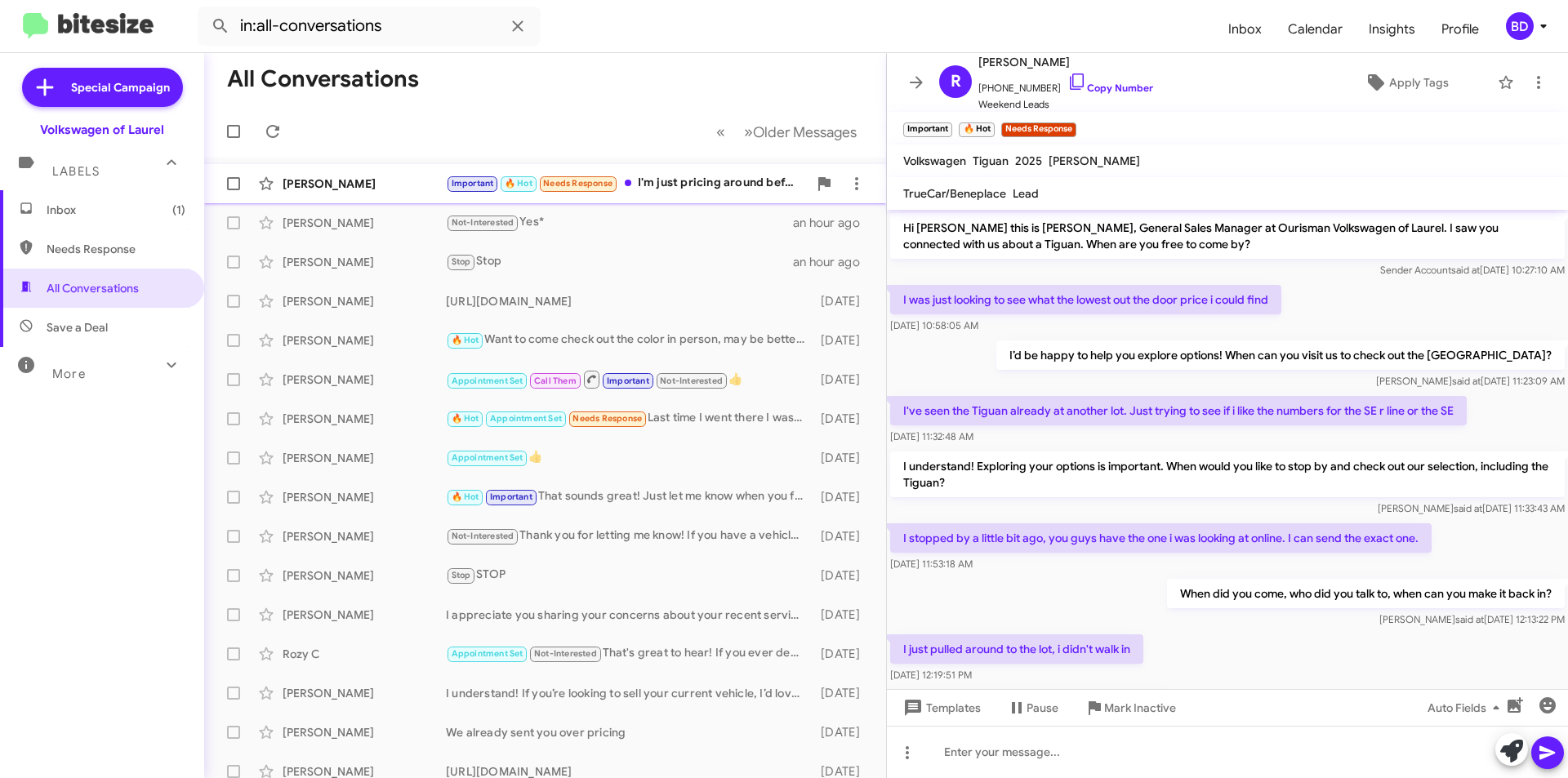
click at [700, 183] on div "Important 🔥 Hot Needs Response I'm just pricing around before i come in" at bounding box center [626, 183] width 361 height 19
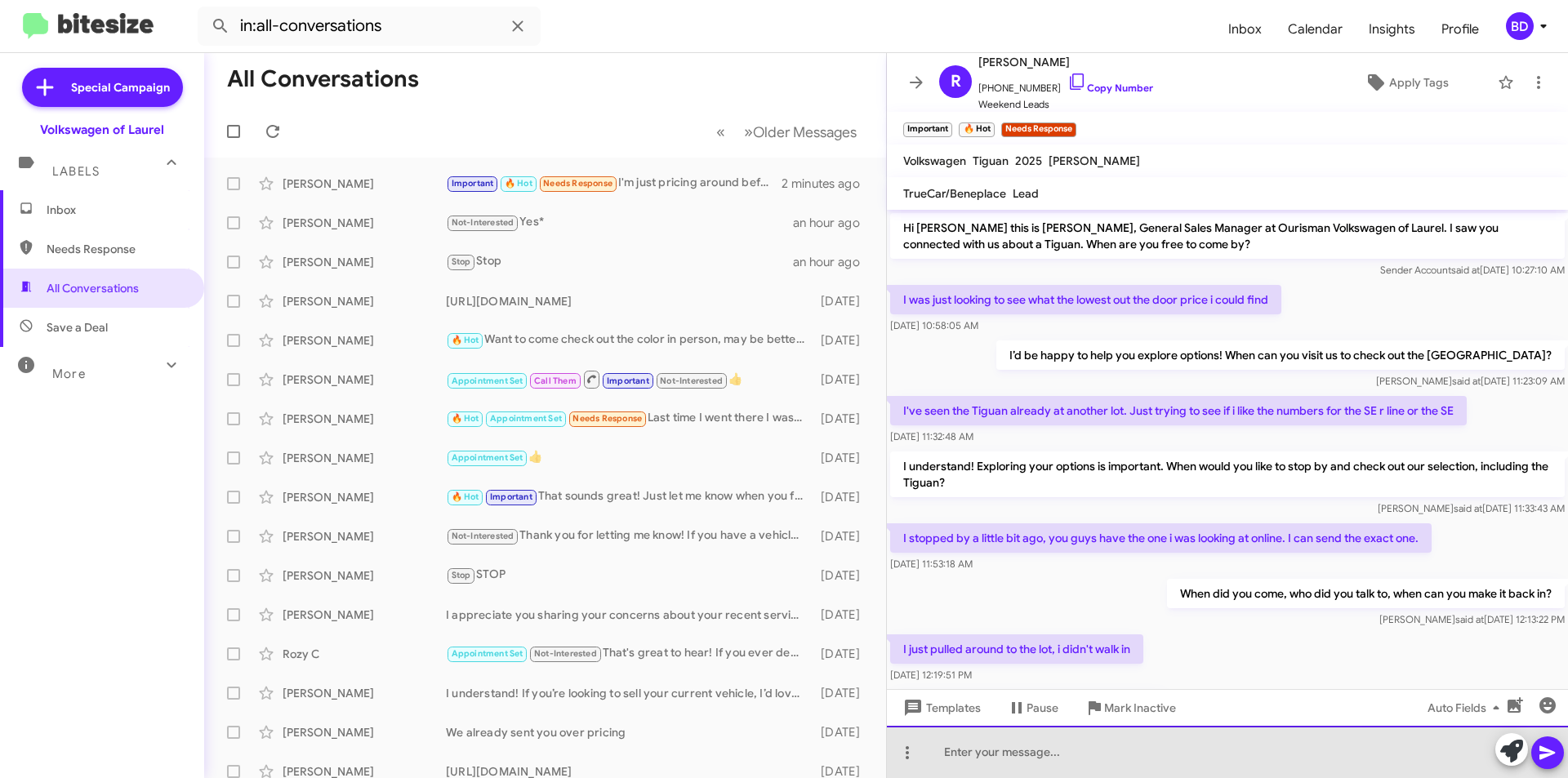
click at [1050, 751] on div at bounding box center [1227, 752] width 681 height 52
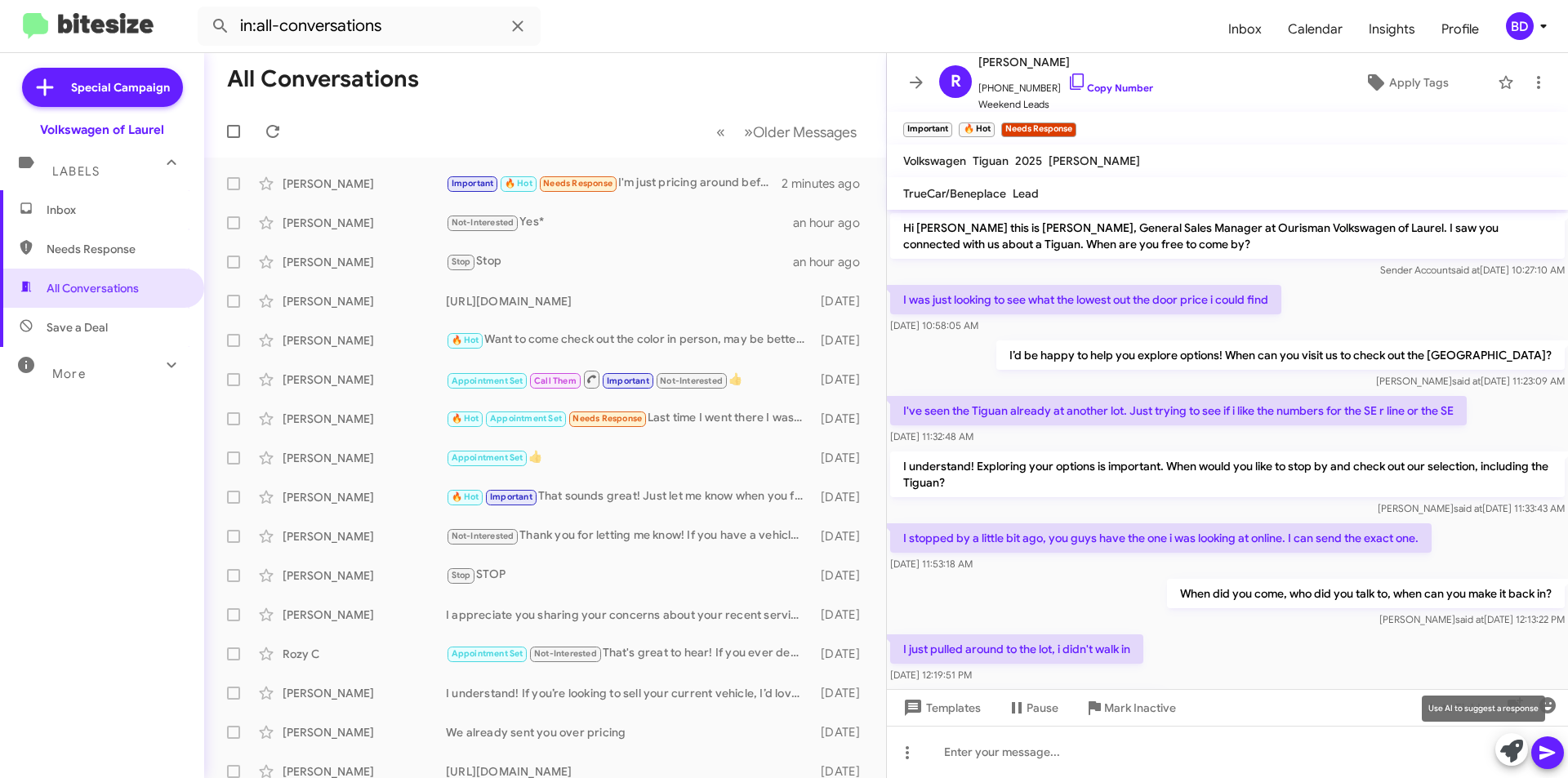
click at [1522, 750] on button at bounding box center [1511, 748] width 33 height 32
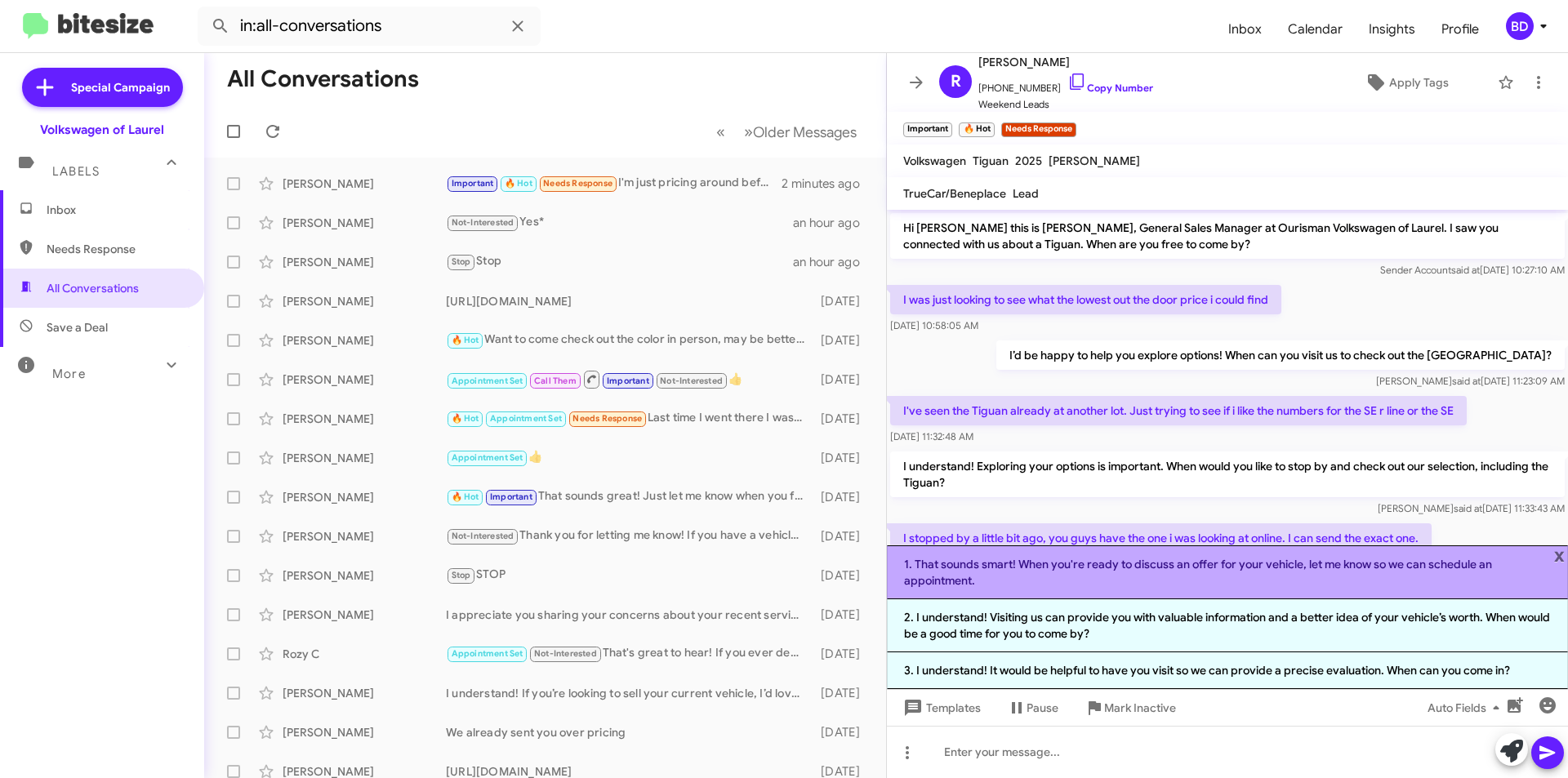
click at [1170, 574] on li "1. That sounds smart! When you're ready to discuss an offer for your vehicle, l…" at bounding box center [1227, 572] width 681 height 54
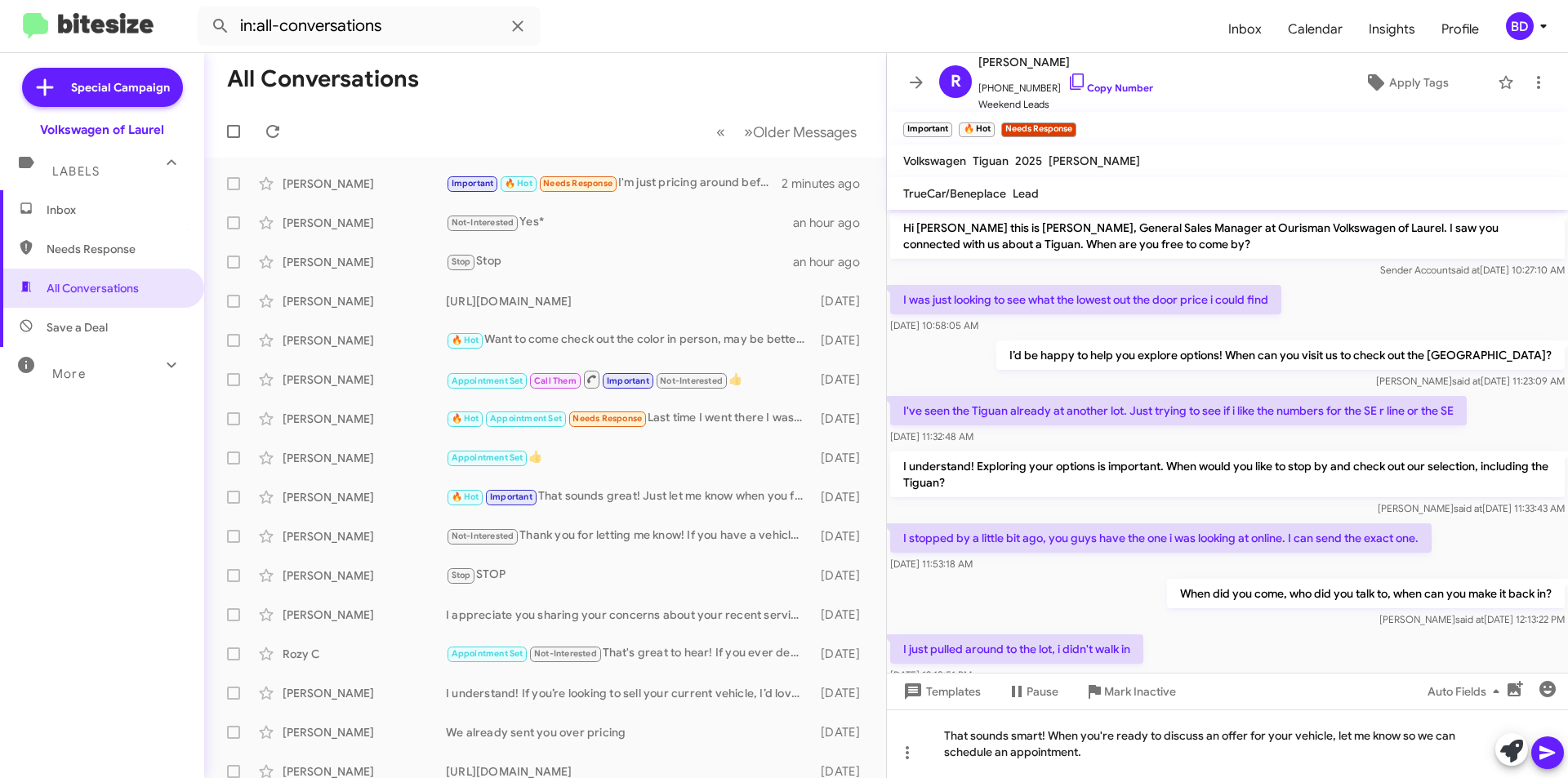
click at [1548, 747] on icon at bounding box center [1547, 752] width 20 height 19
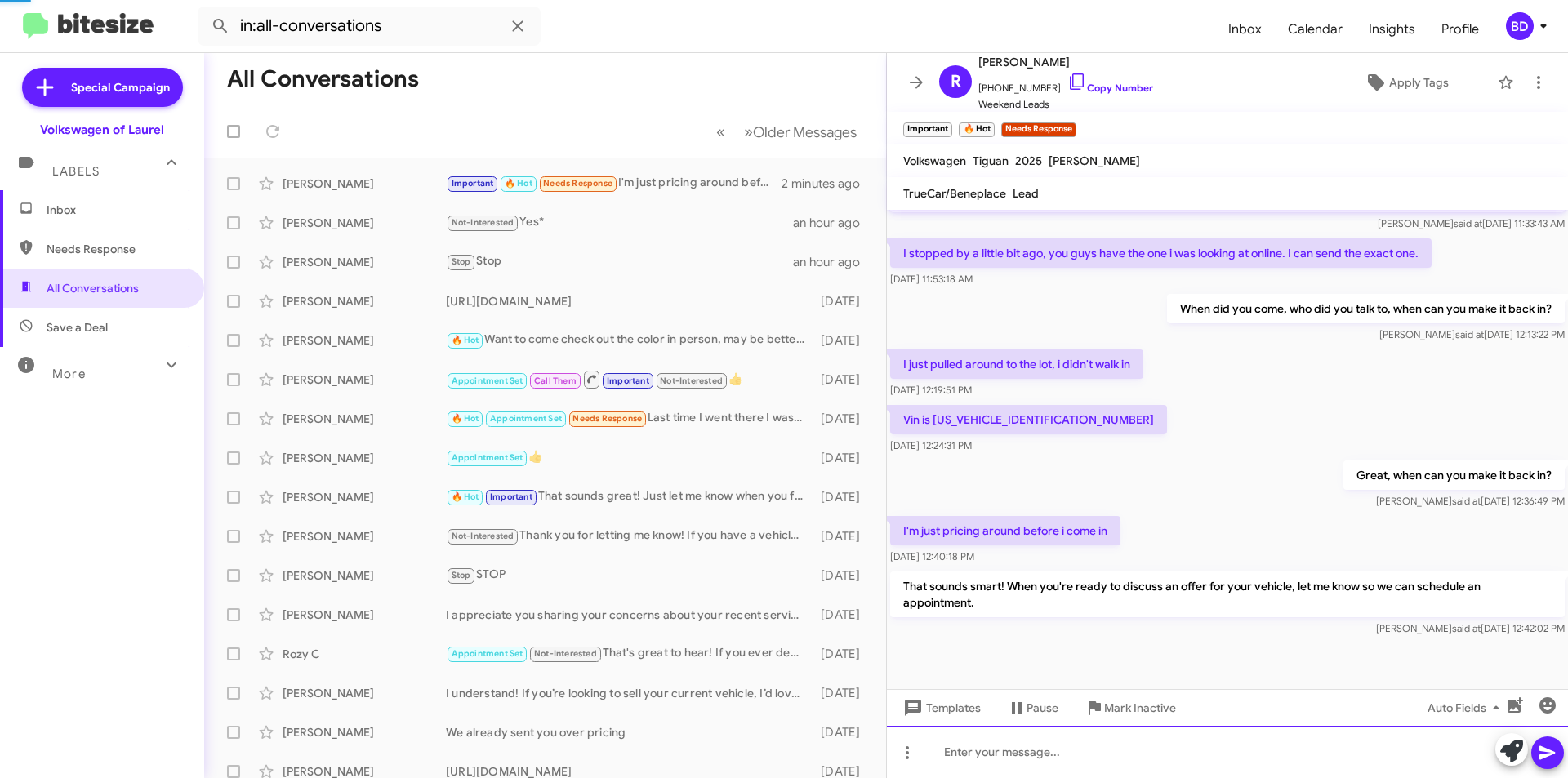
scroll to position [344, 0]
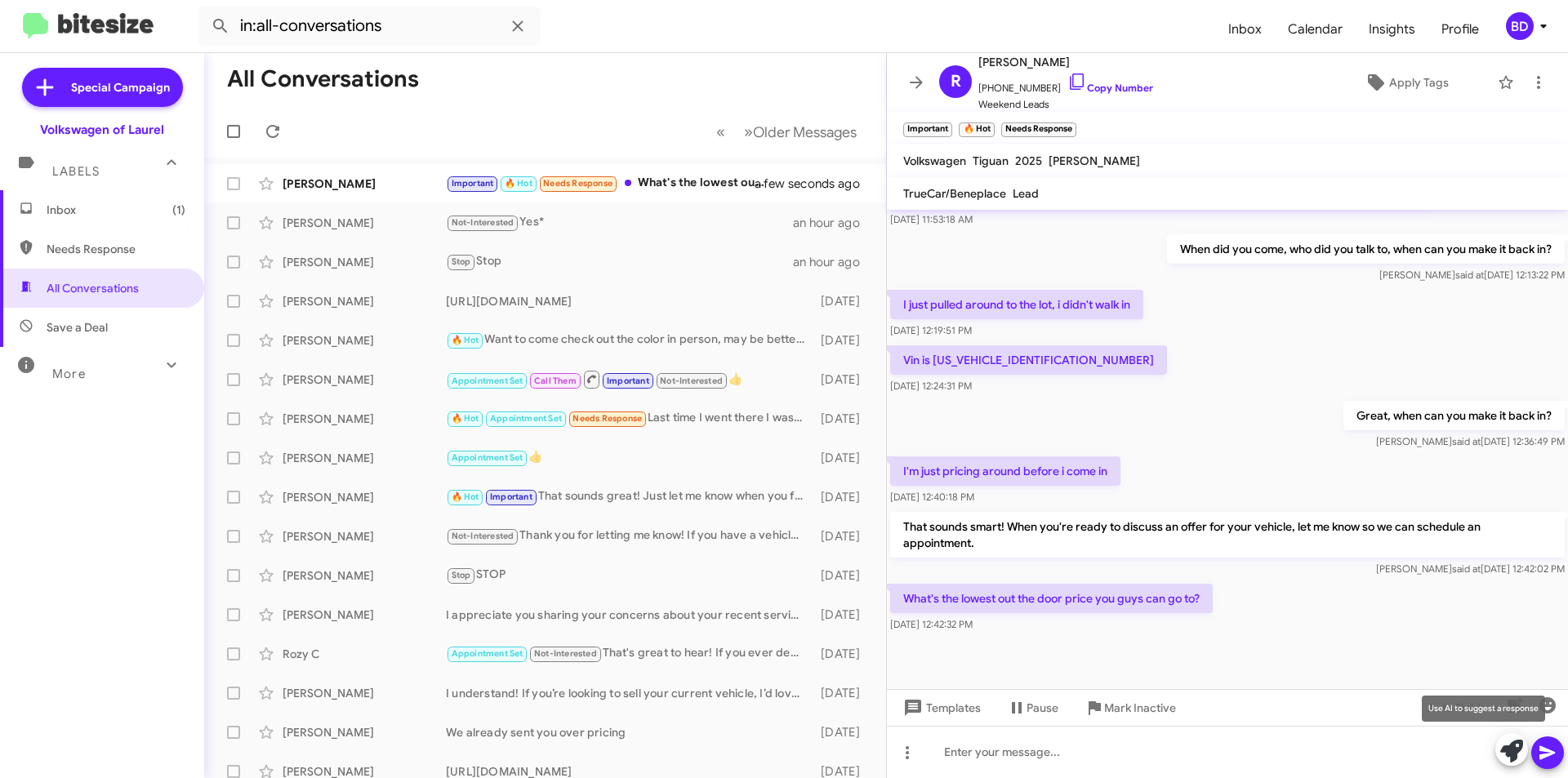
click at [1518, 747] on icon at bounding box center [1511, 750] width 23 height 23
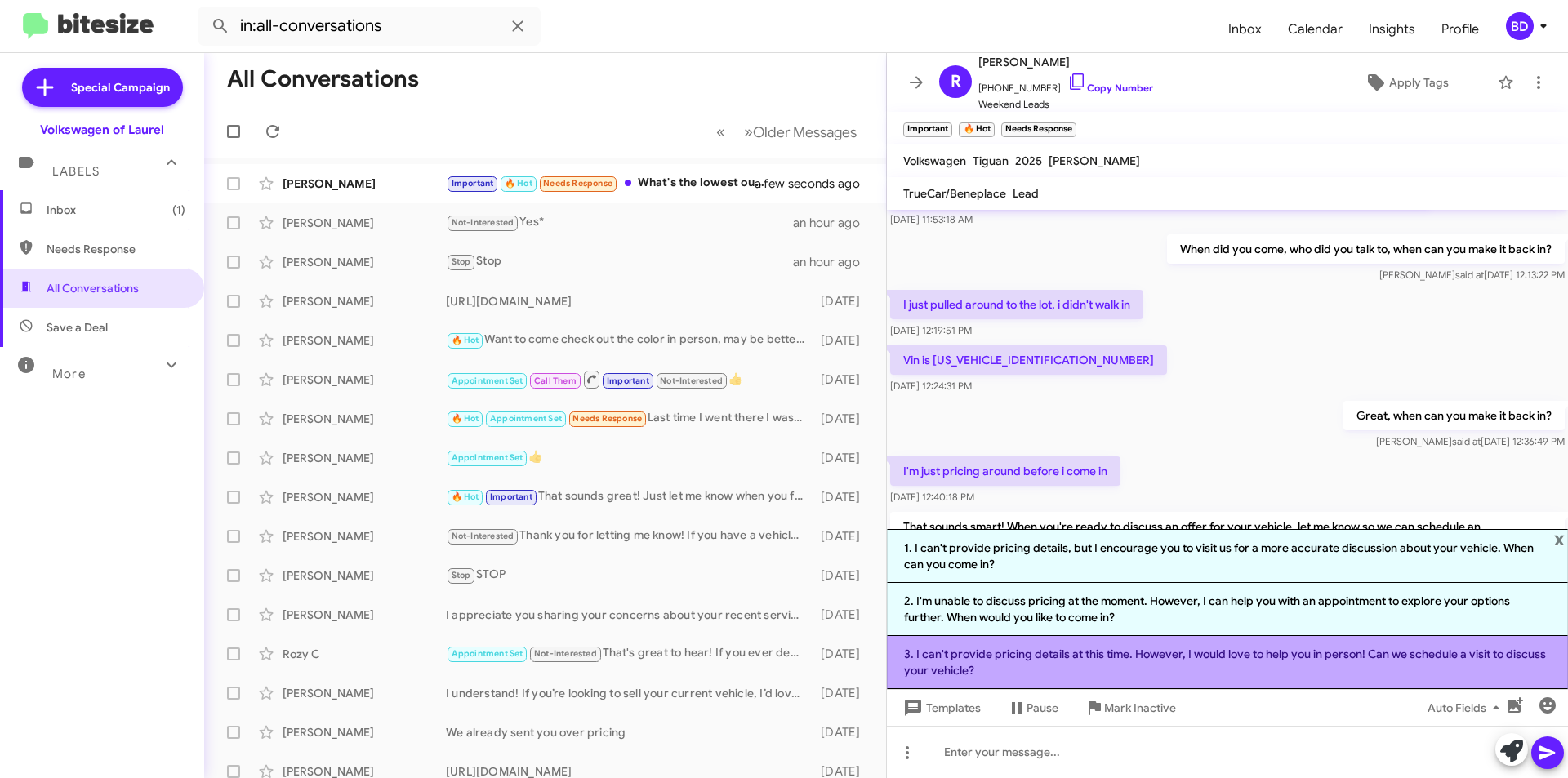
click at [1201, 658] on li "3. I can't provide pricing details at this time. However, I would love to help …" at bounding box center [1227, 662] width 681 height 53
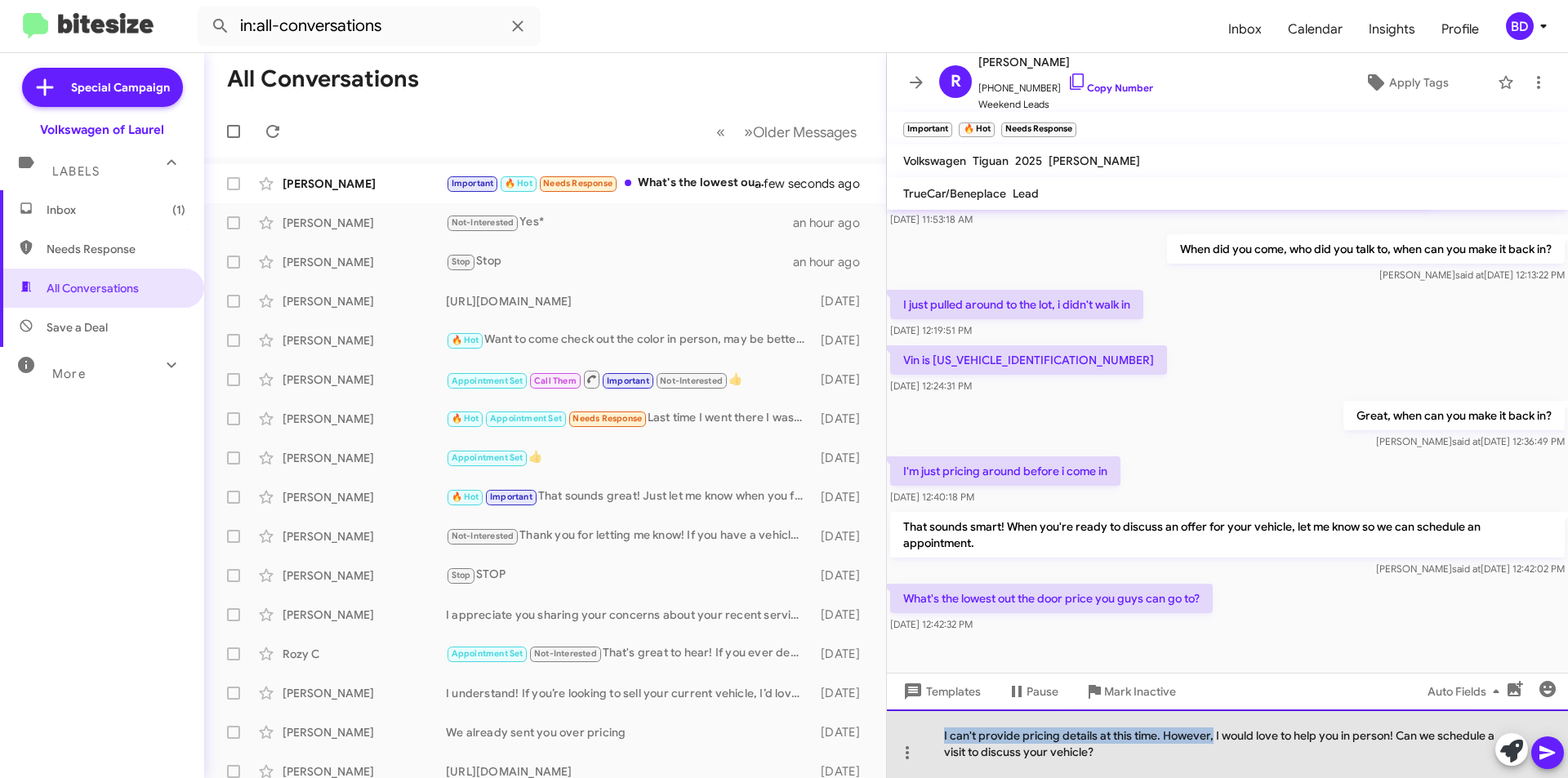
drag, startPoint x: 1211, startPoint y: 737, endPoint x: 895, endPoint y: 727, distance: 316.2
click at [895, 727] on div "I can't provide pricing details at this time. However, I would love to help you…" at bounding box center [1227, 744] width 681 height 69
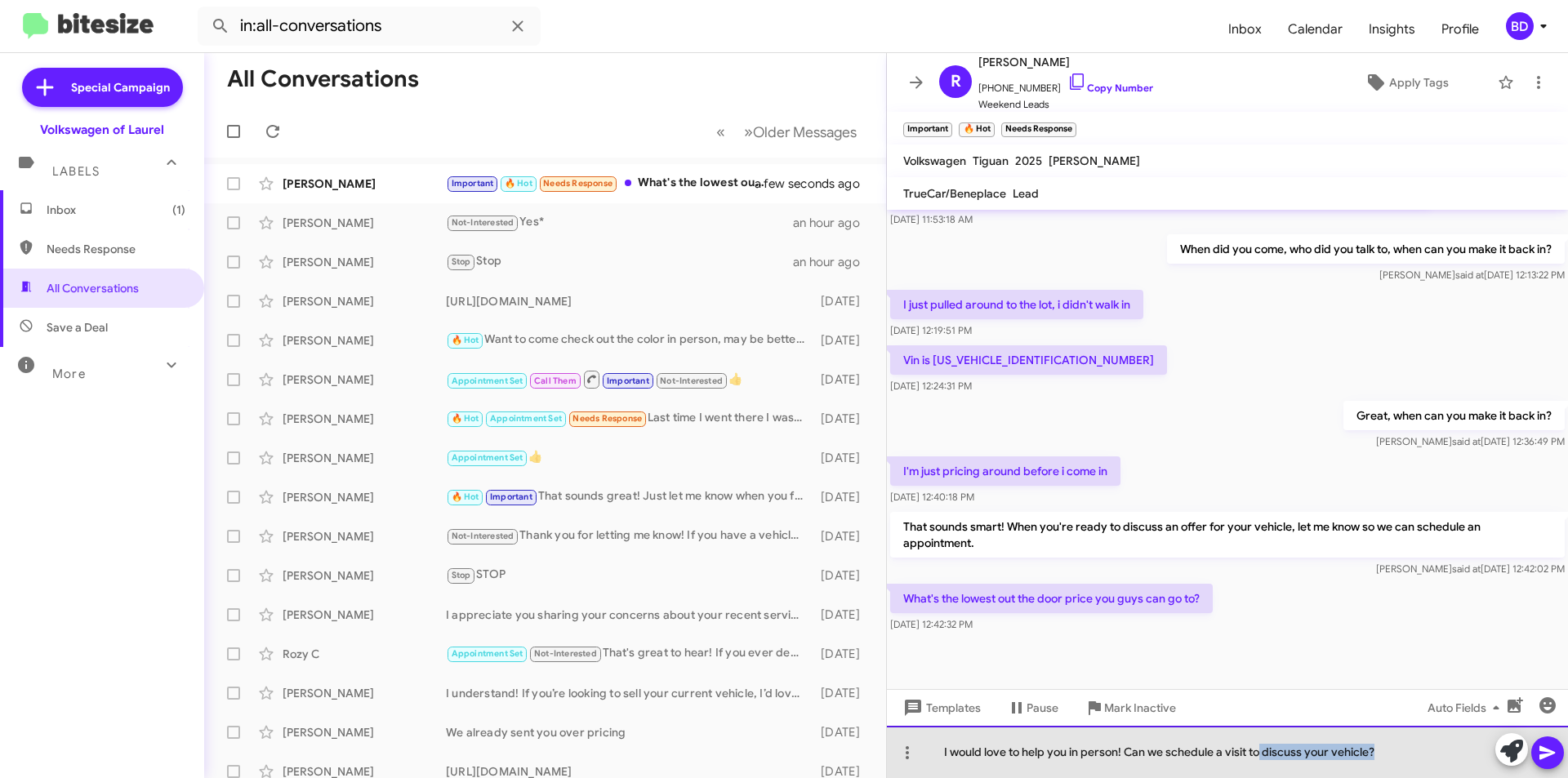
drag, startPoint x: 1374, startPoint y: 752, endPoint x: 1258, endPoint y: 754, distance: 116.0
click at [1258, 754] on div "I would love to help you in person! Can we schedule a visit to discuss your veh…" at bounding box center [1227, 752] width 681 height 52
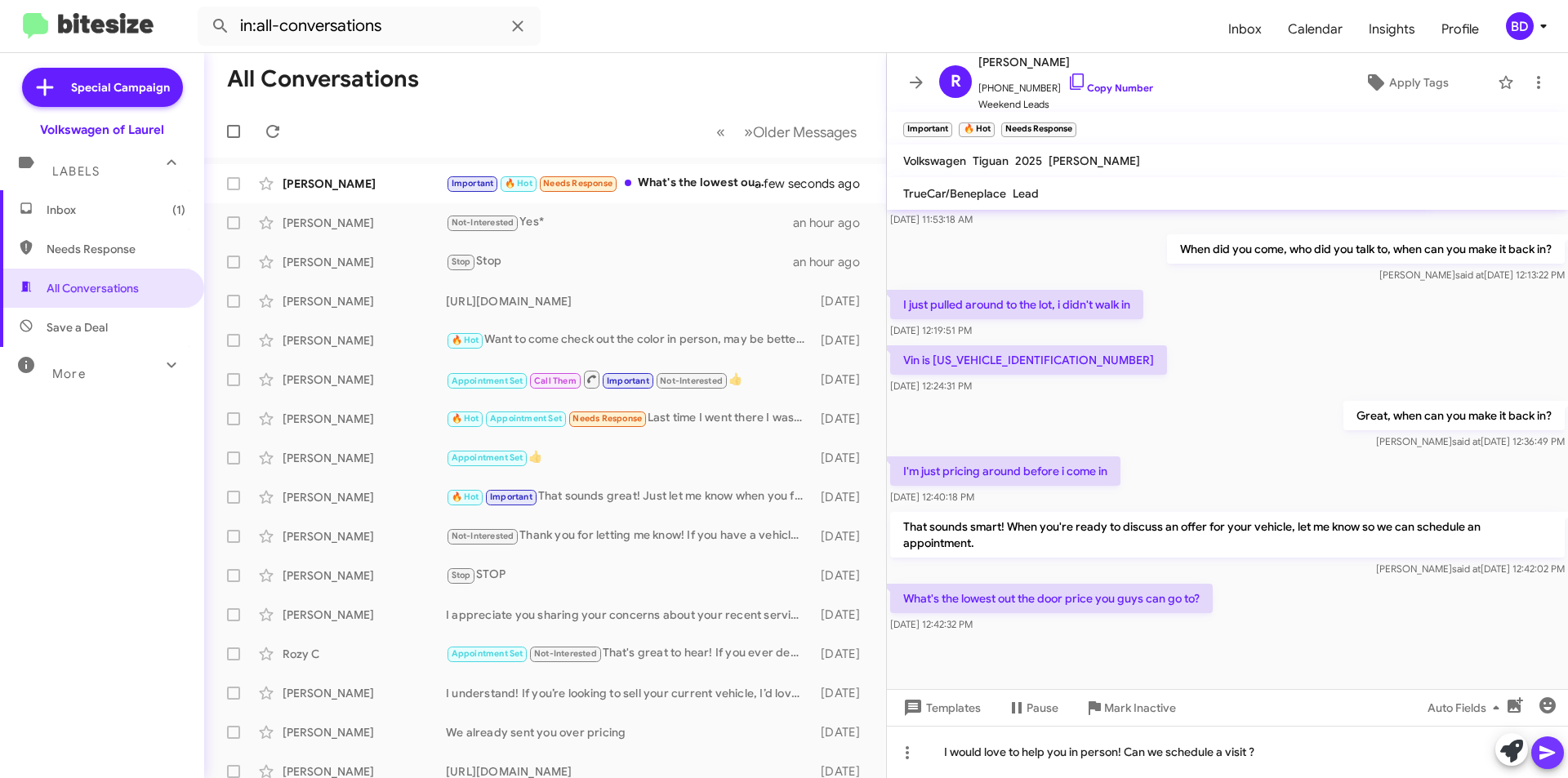
click at [1544, 755] on icon at bounding box center [1547, 752] width 16 height 14
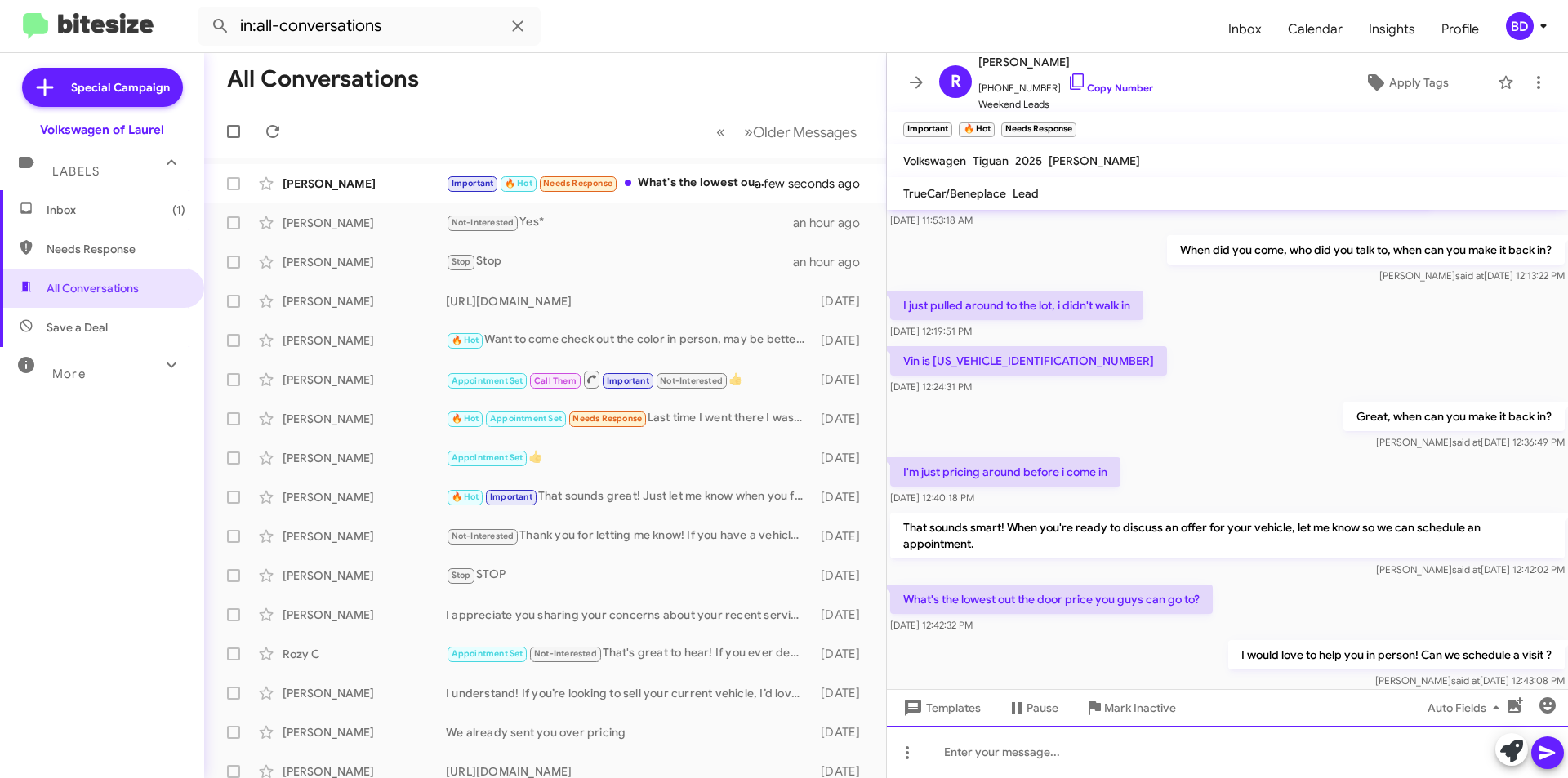
scroll to position [404, 0]
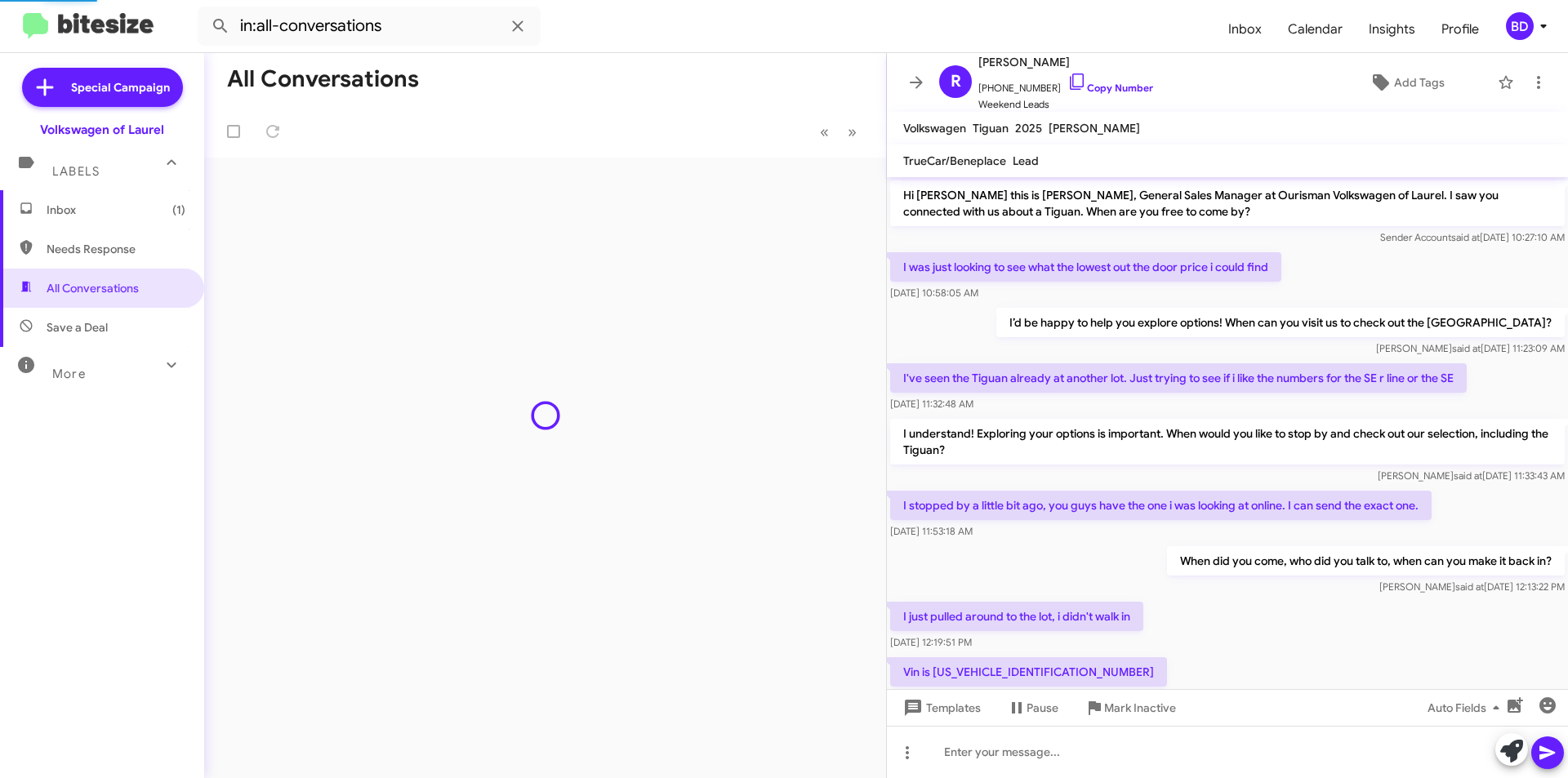
scroll to position [371, 0]
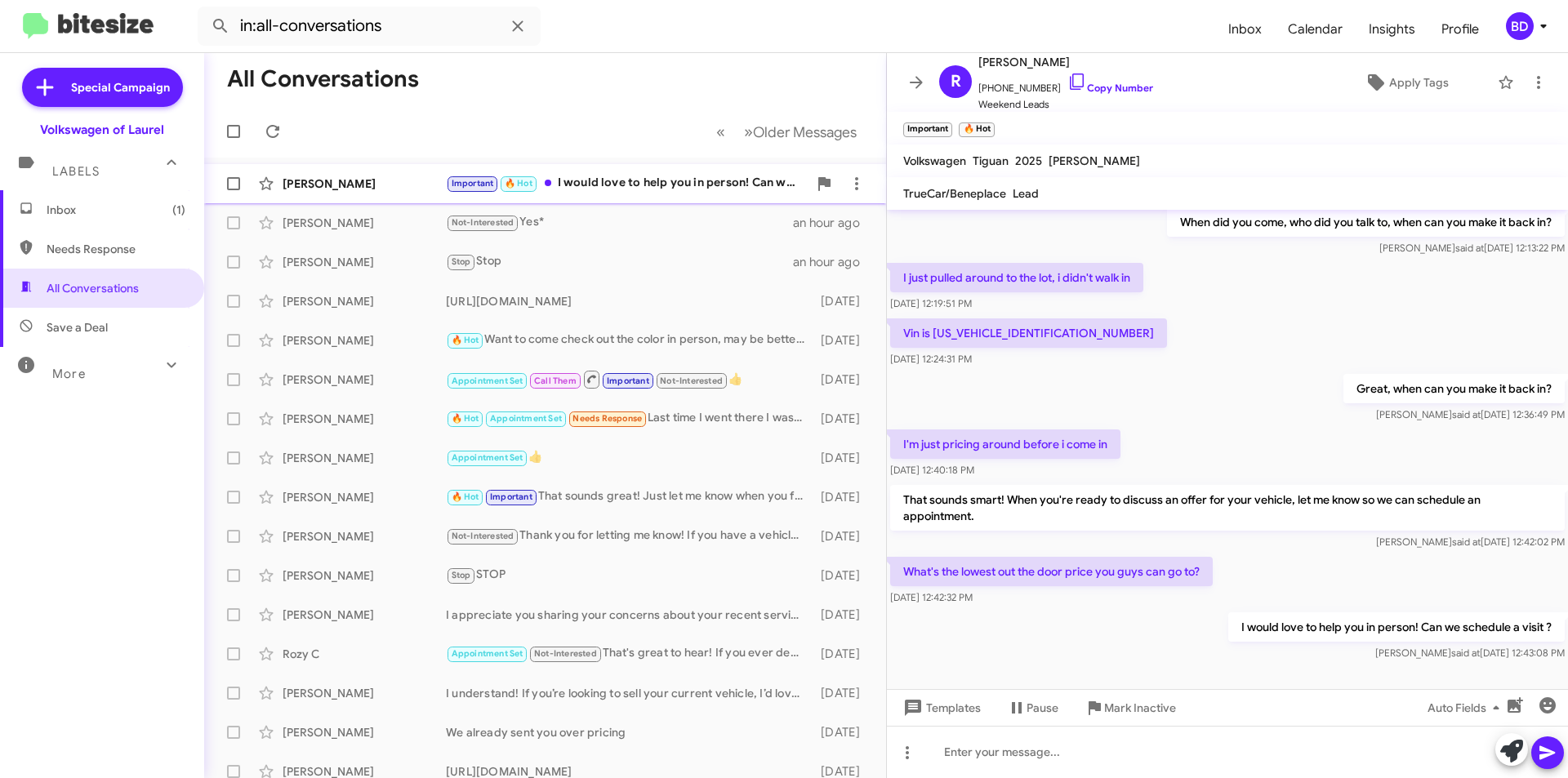
click at [659, 188] on div "Important 🔥 Hot I would love to help you in person! Can we schedule a visit ?" at bounding box center [626, 183] width 361 height 19
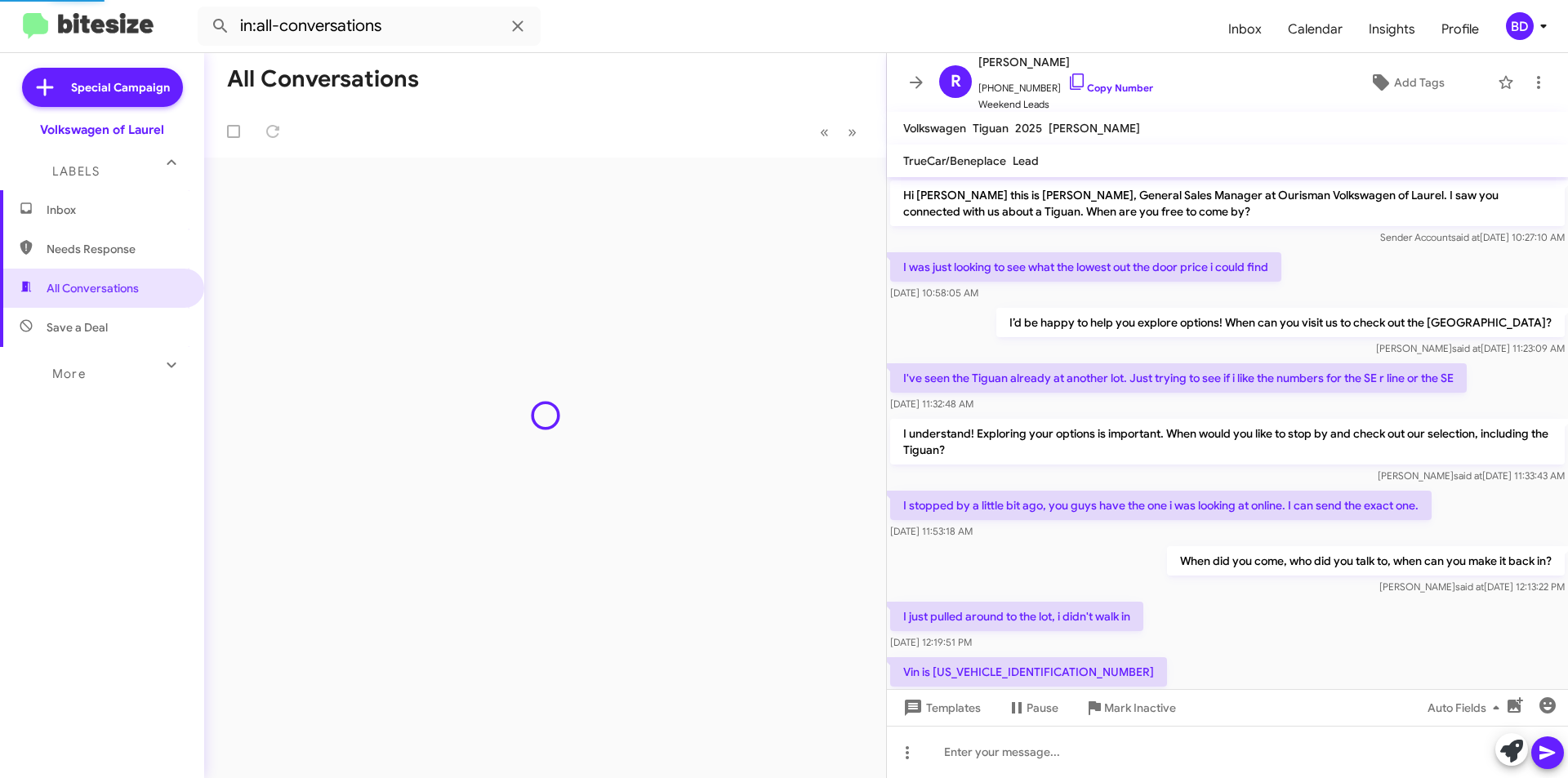
scroll to position [371, 0]
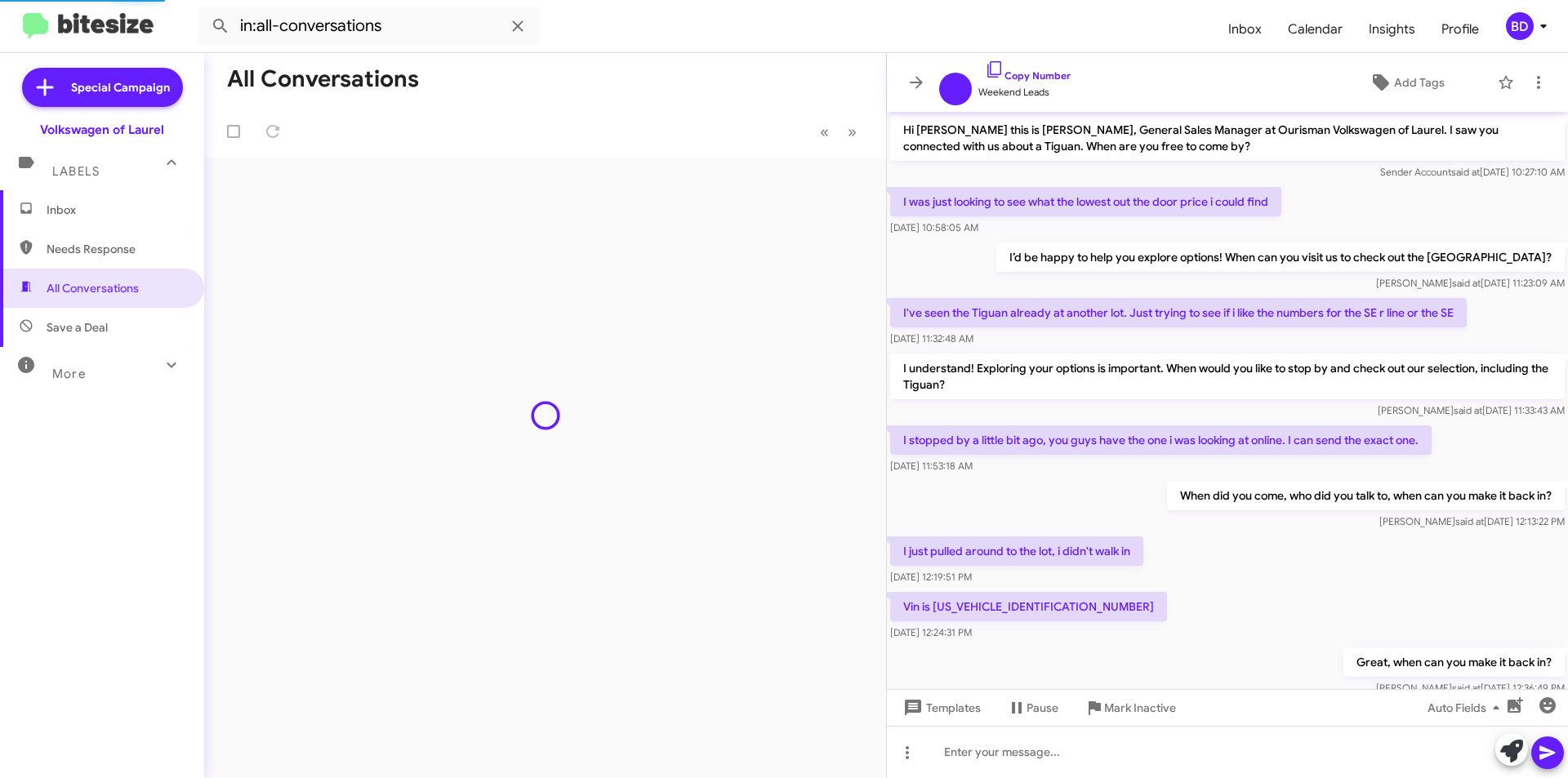
scroll to position [306, 0]
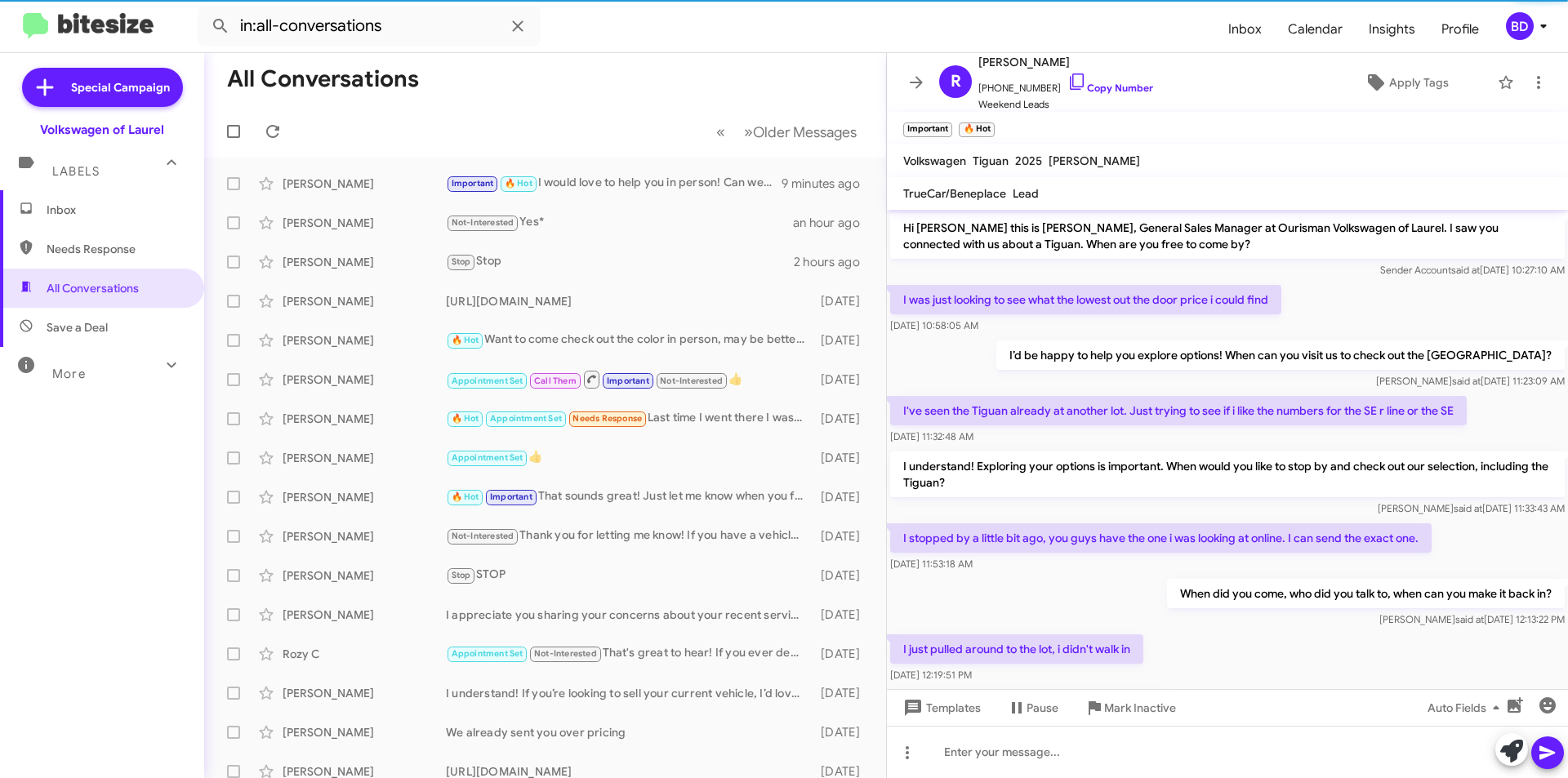
scroll to position [371, 0]
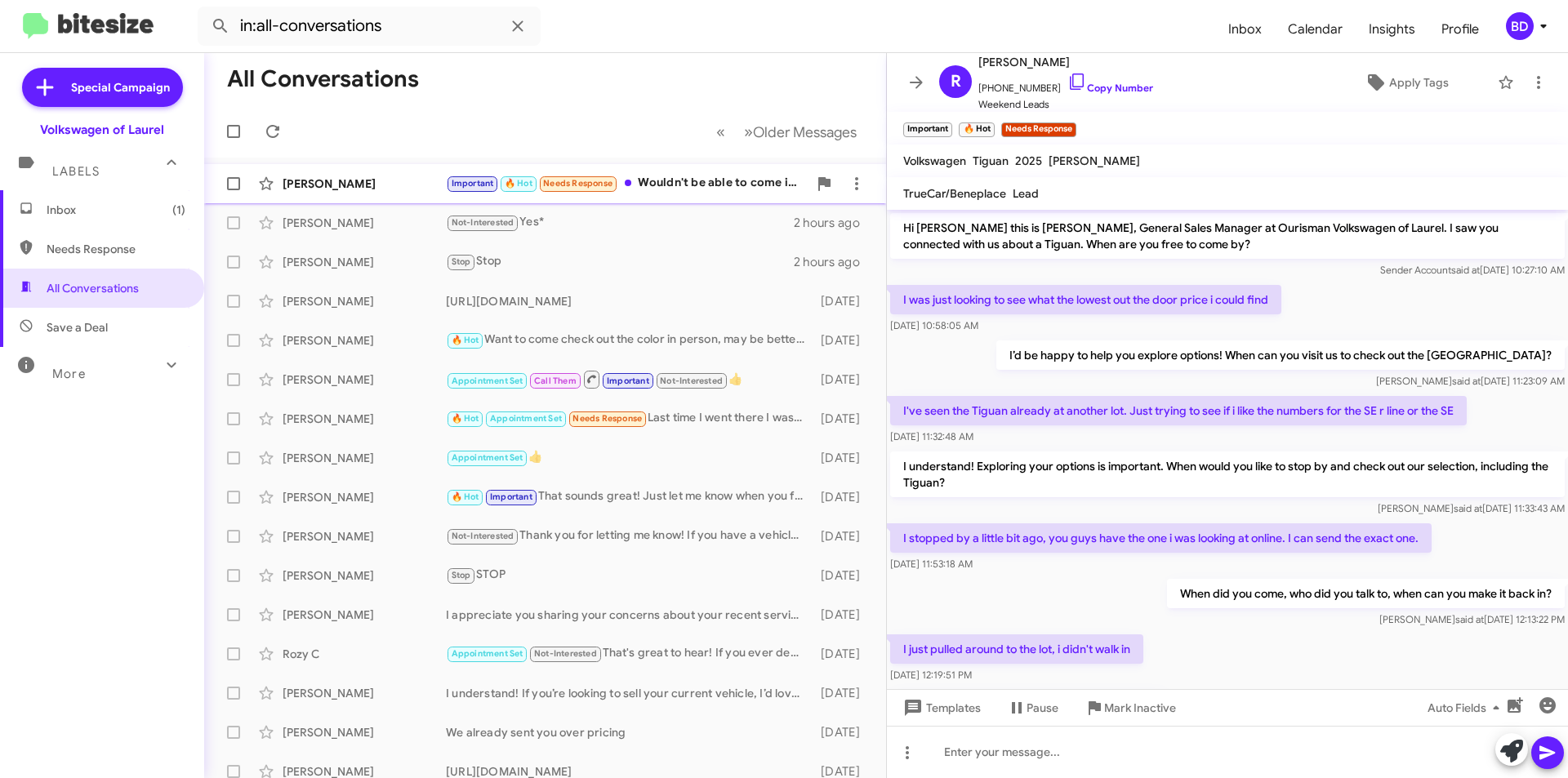
scroll to position [431, 0]
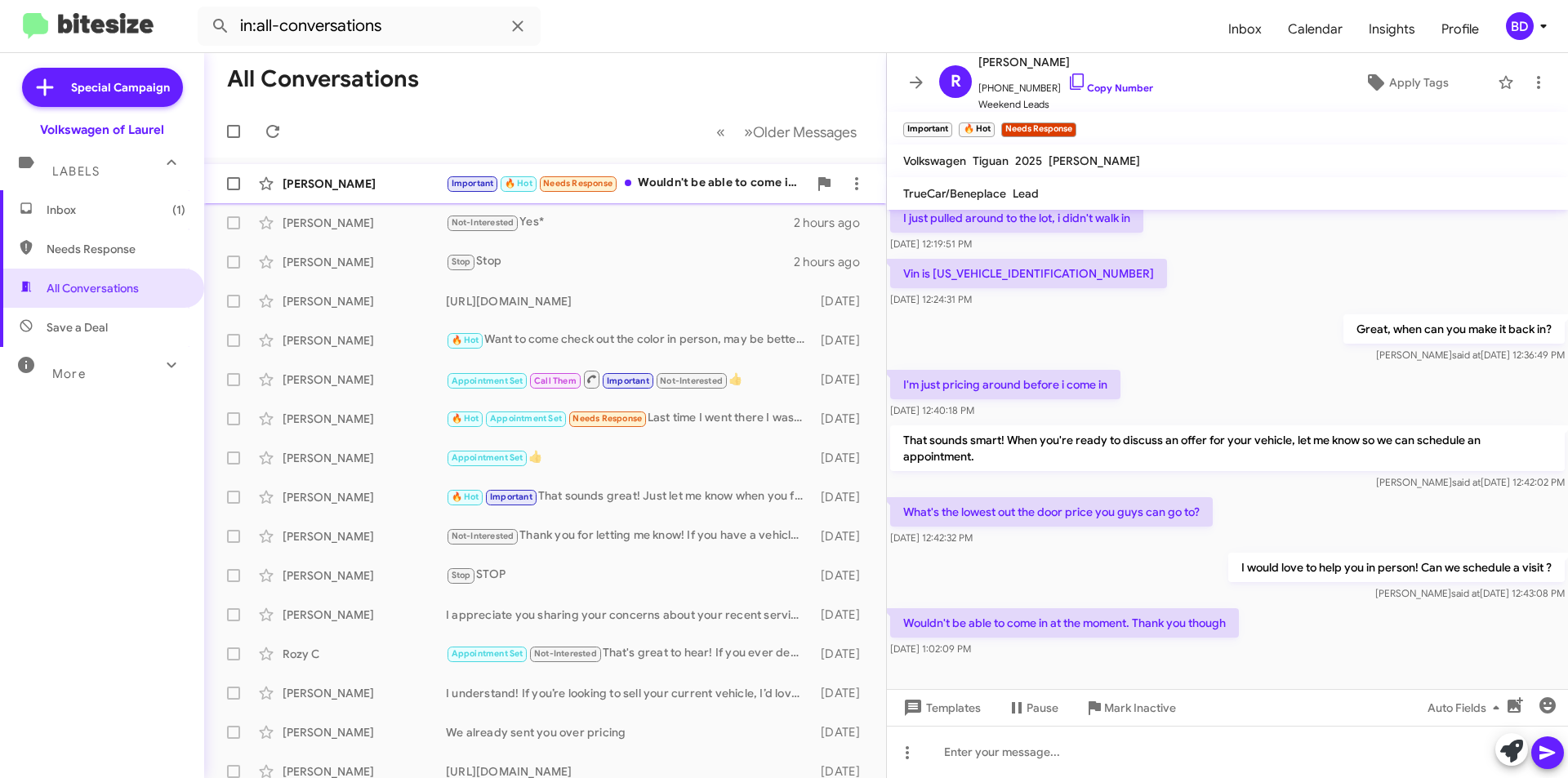
click at [705, 192] on div "Important 🔥 Hot Needs Response Wouldn't be able to come in at the moment. Thank…" at bounding box center [626, 183] width 361 height 19
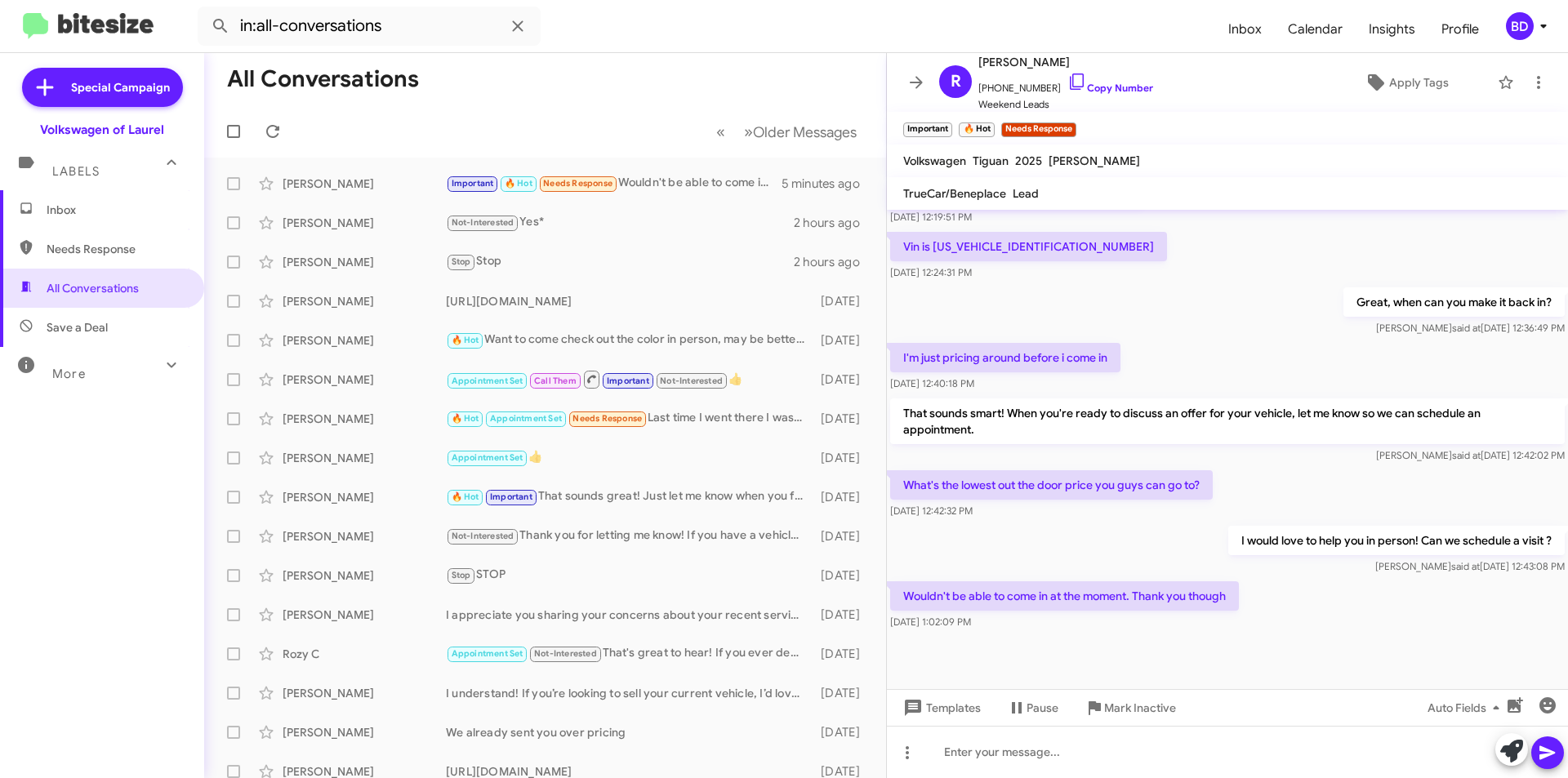
scroll to position [463, 0]
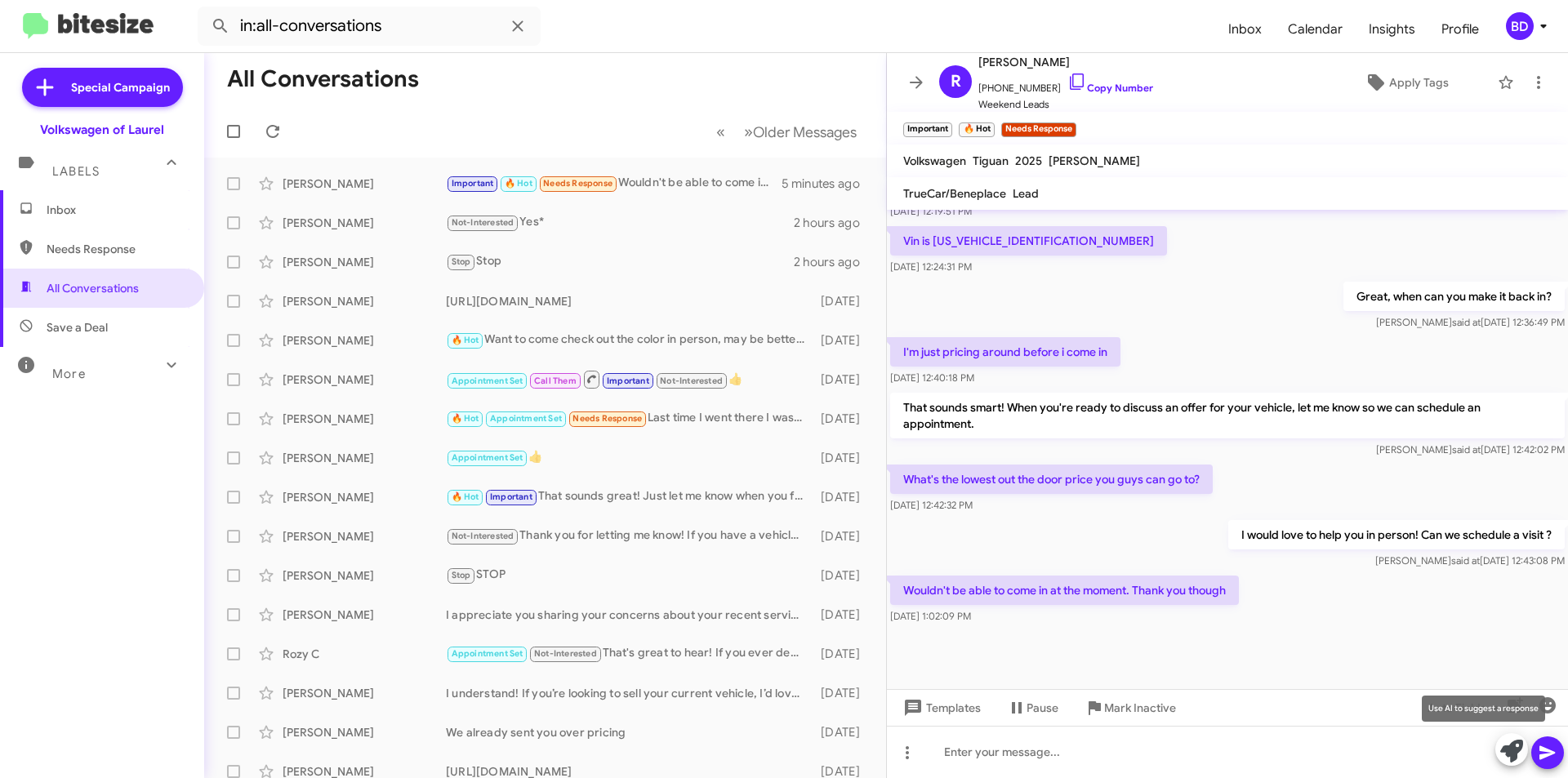
click at [1513, 746] on icon at bounding box center [1511, 750] width 23 height 23
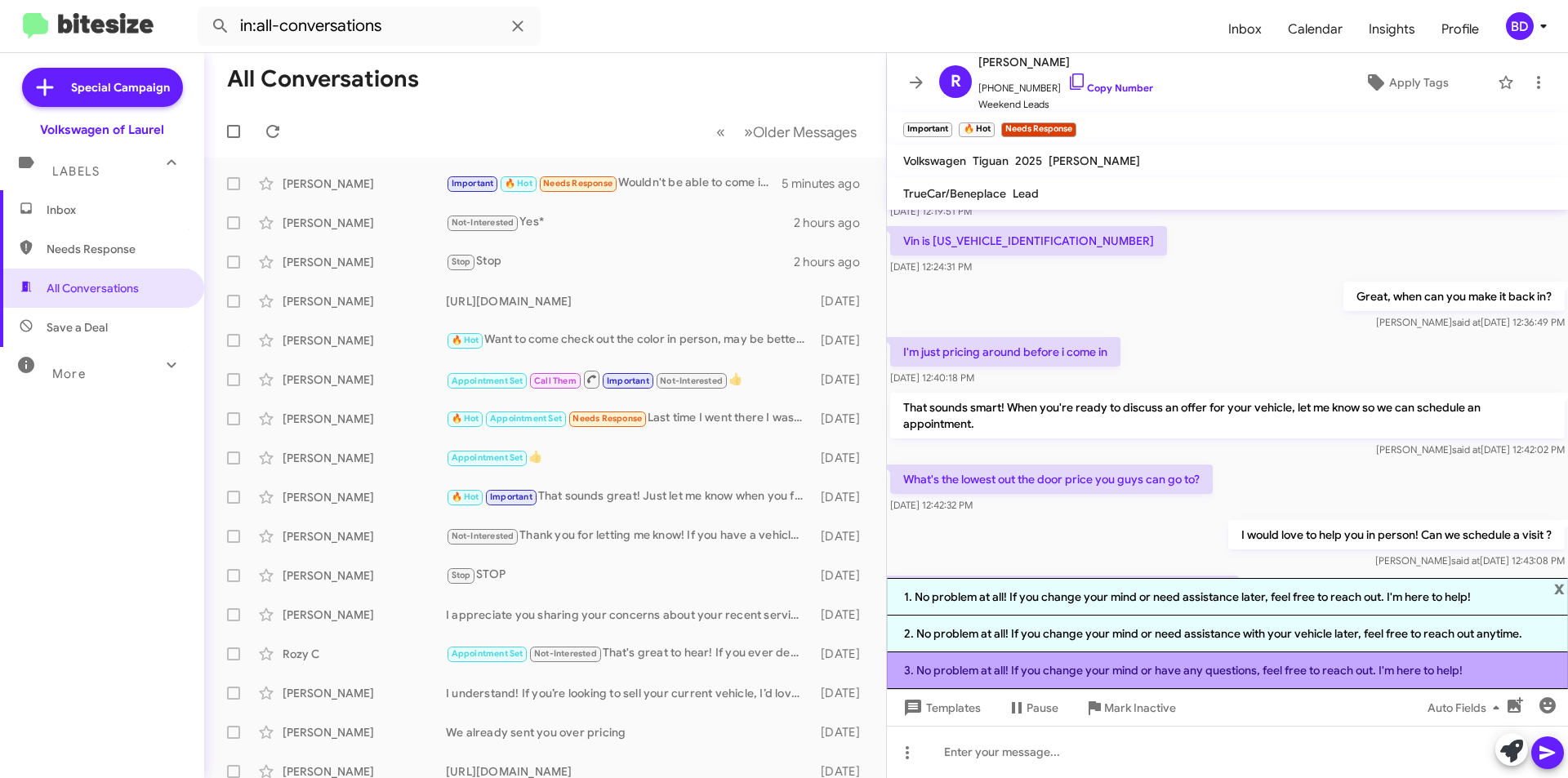
click at [1123, 675] on li "3. No problem at all! If you change your mind or have any questions, feel free …" at bounding box center [1227, 670] width 681 height 37
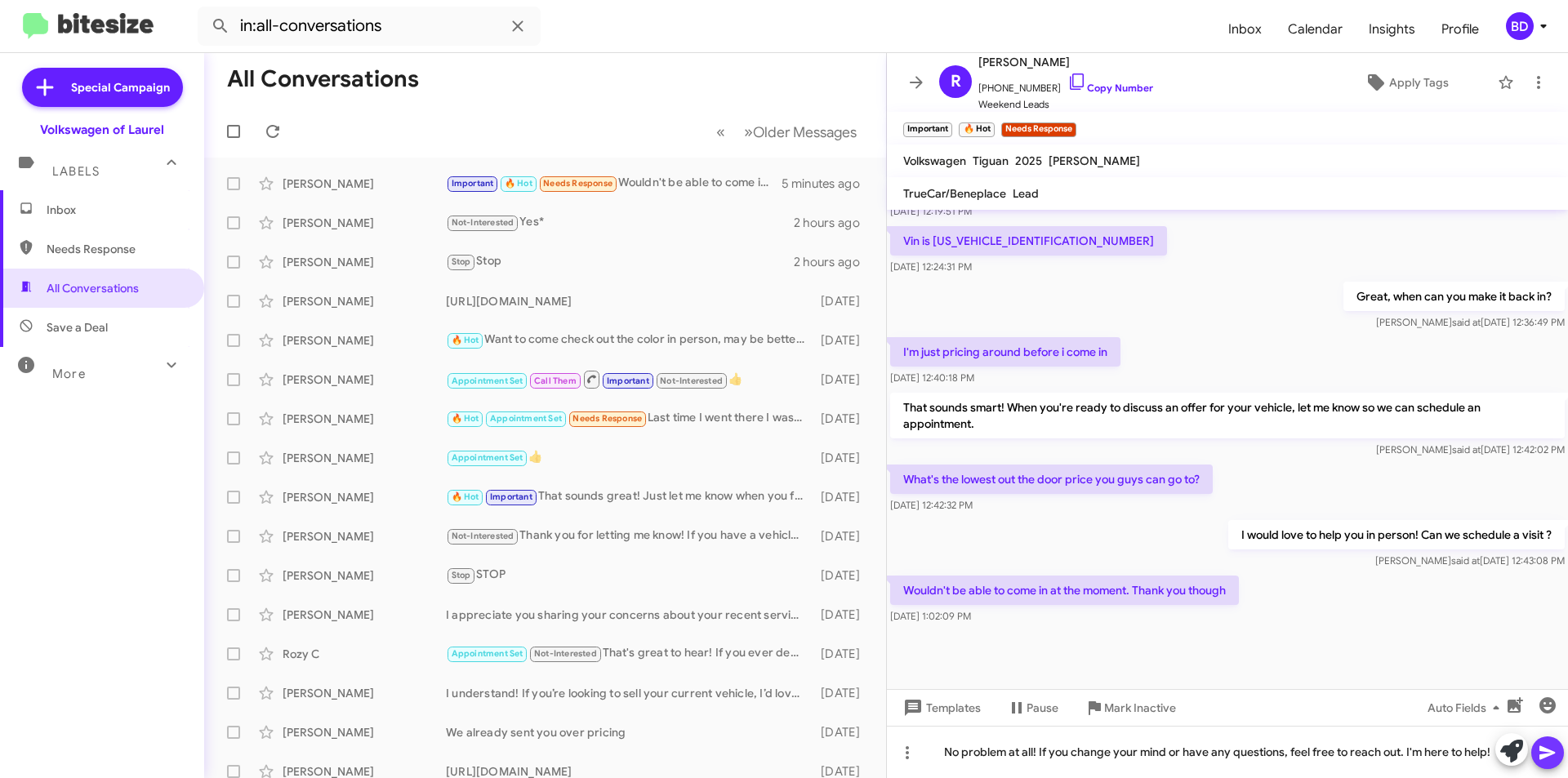
click at [1553, 753] on icon at bounding box center [1547, 752] width 16 height 14
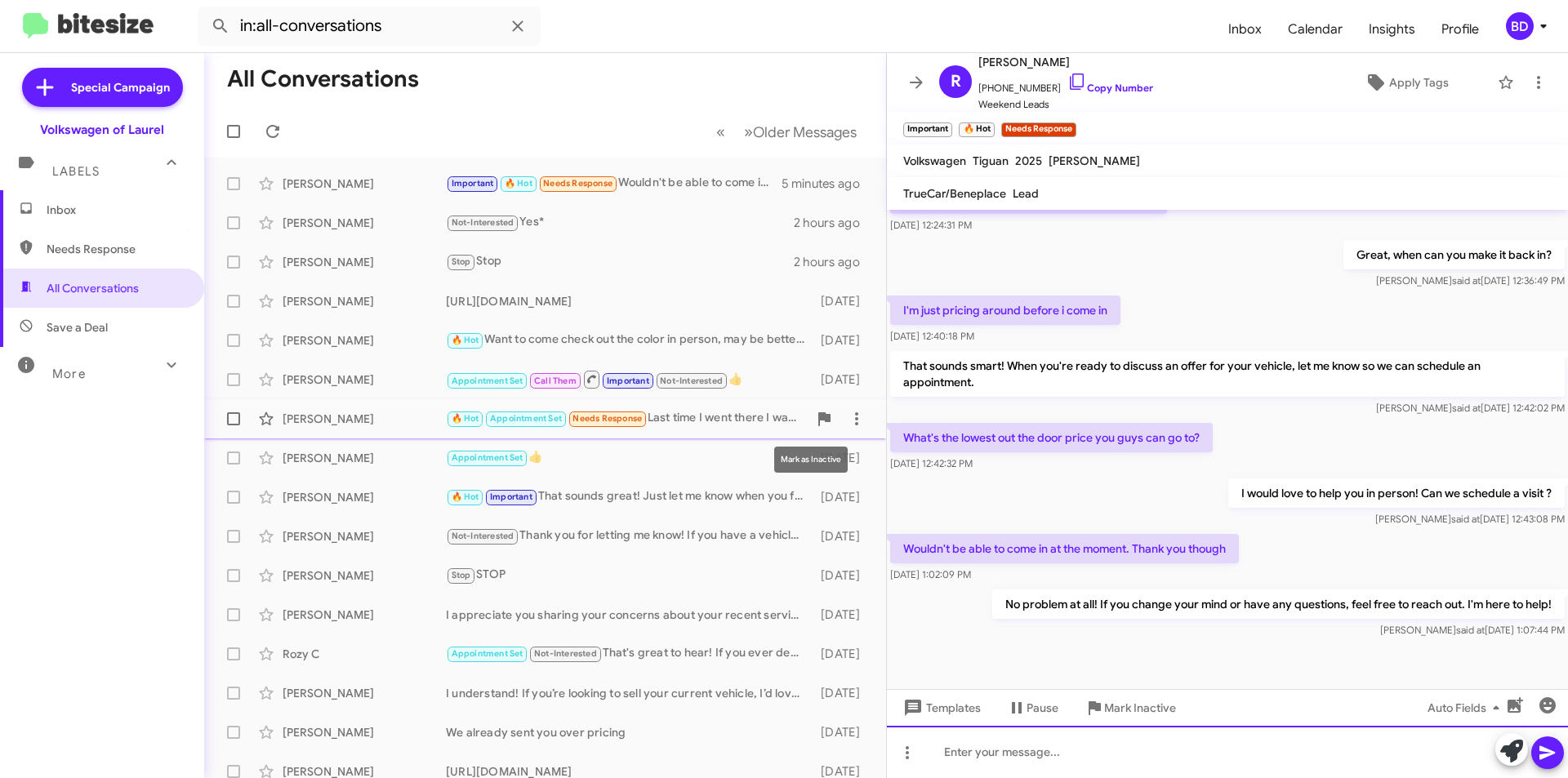
scroll to position [523, 0]
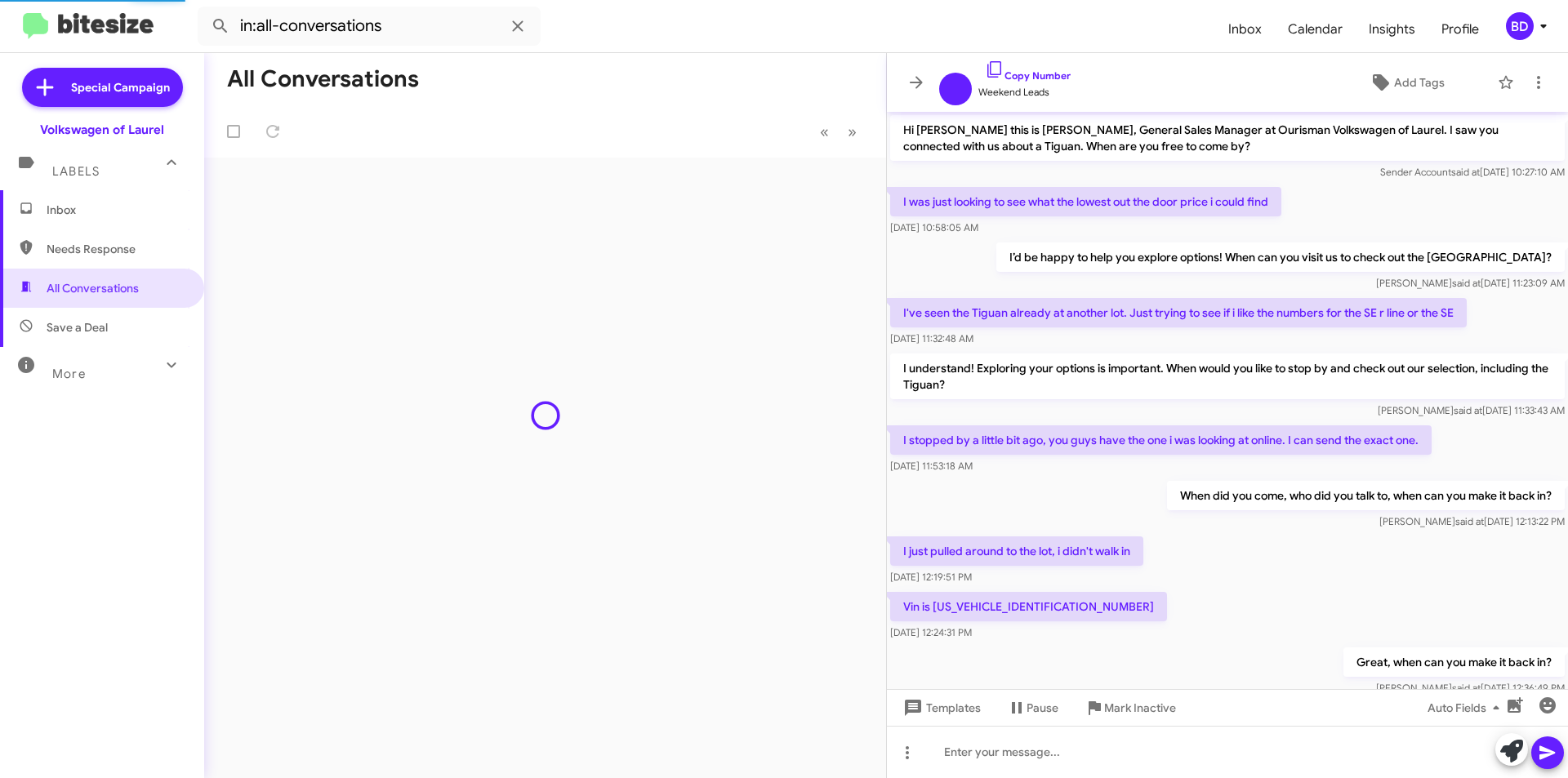
scroll to position [425, 0]
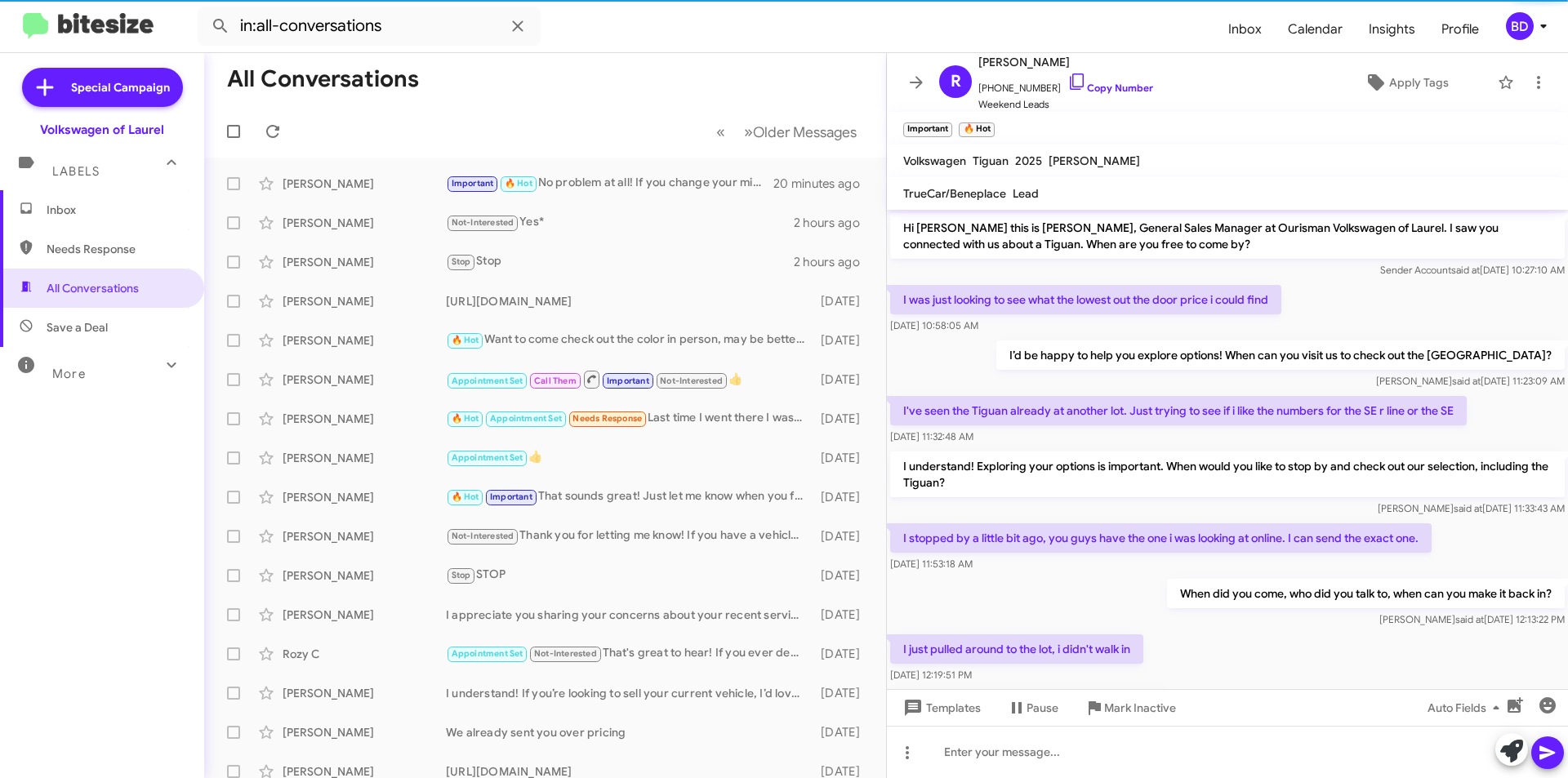
scroll to position [490, 0]
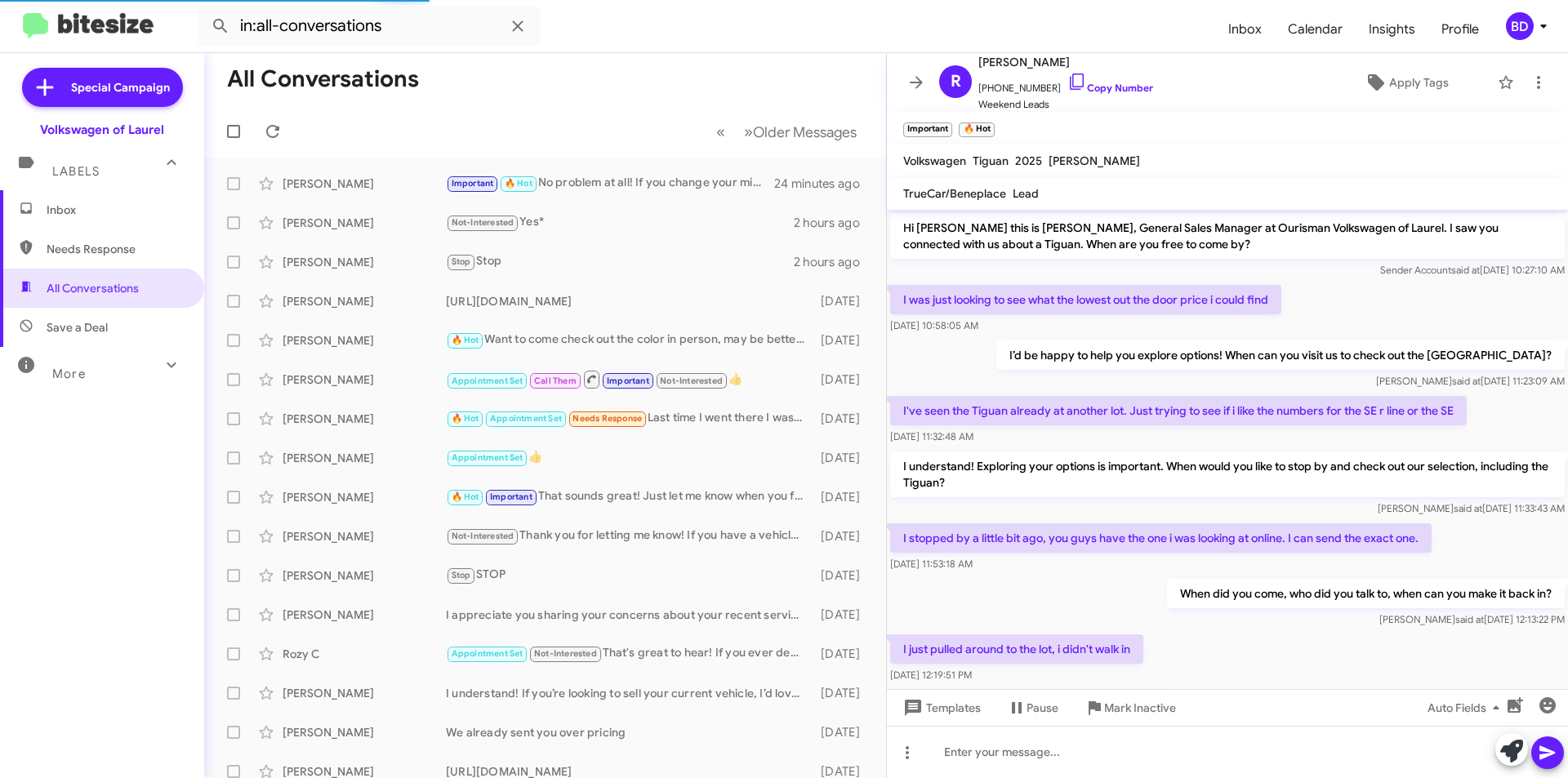
scroll to position [523, 0]
